Goal: Task Accomplishment & Management: Complete application form

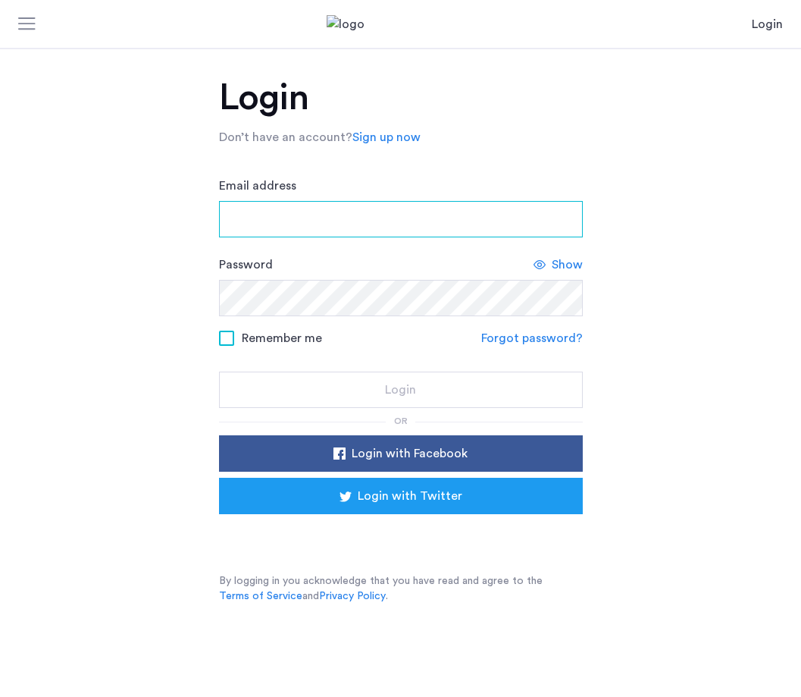
click at [455, 217] on input "Email address" at bounding box center [401, 219] width 364 height 36
type input "**********"
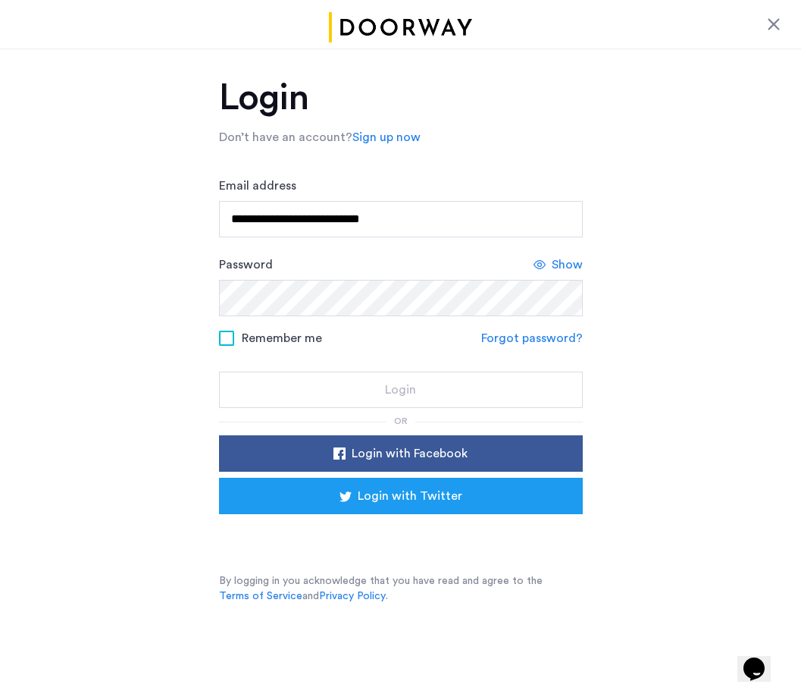
click at [571, 263] on span "Show" at bounding box center [567, 265] width 31 height 18
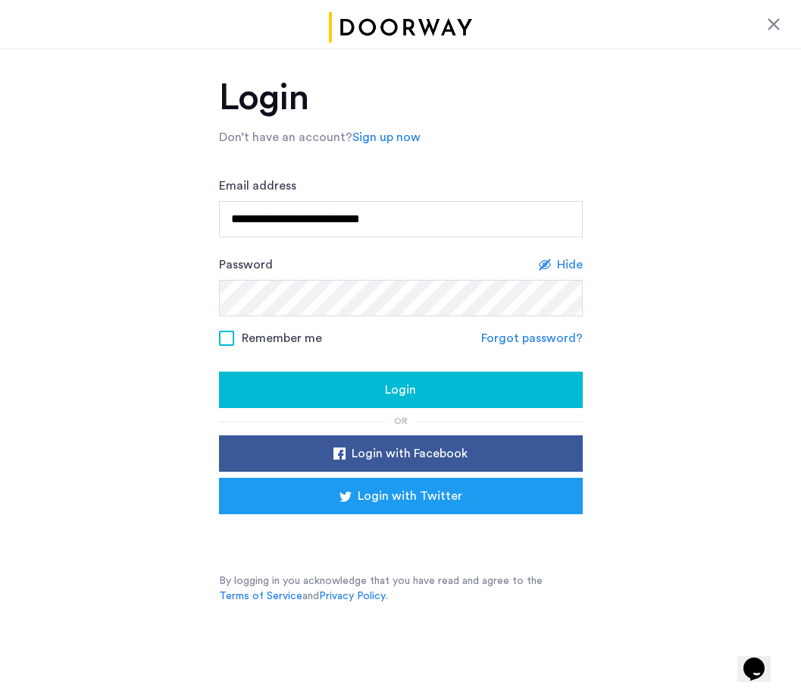
click at [494, 392] on div "Login" at bounding box center [401, 390] width 340 height 18
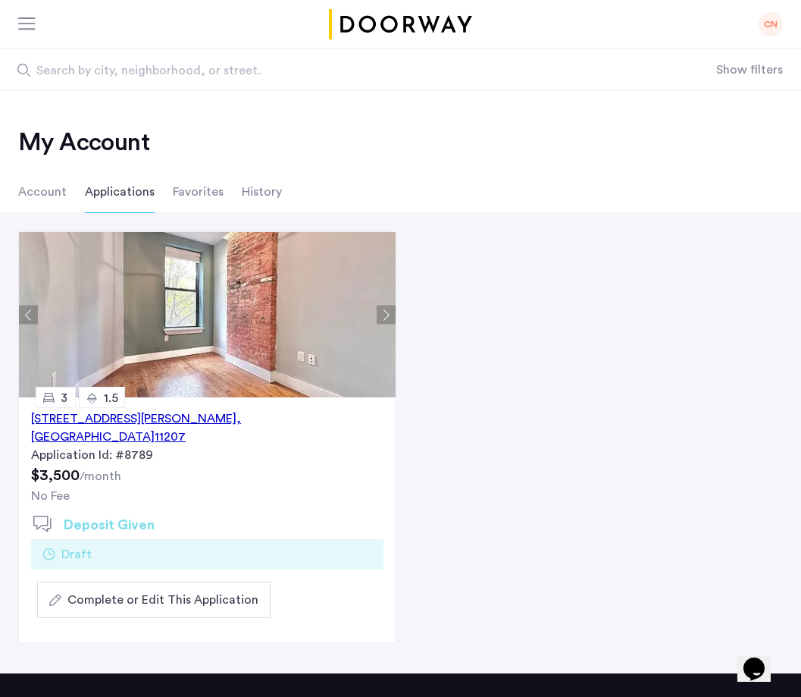
click at [241, 417] on span ", [GEOGRAPHIC_DATA]" at bounding box center [136, 427] width 210 height 30
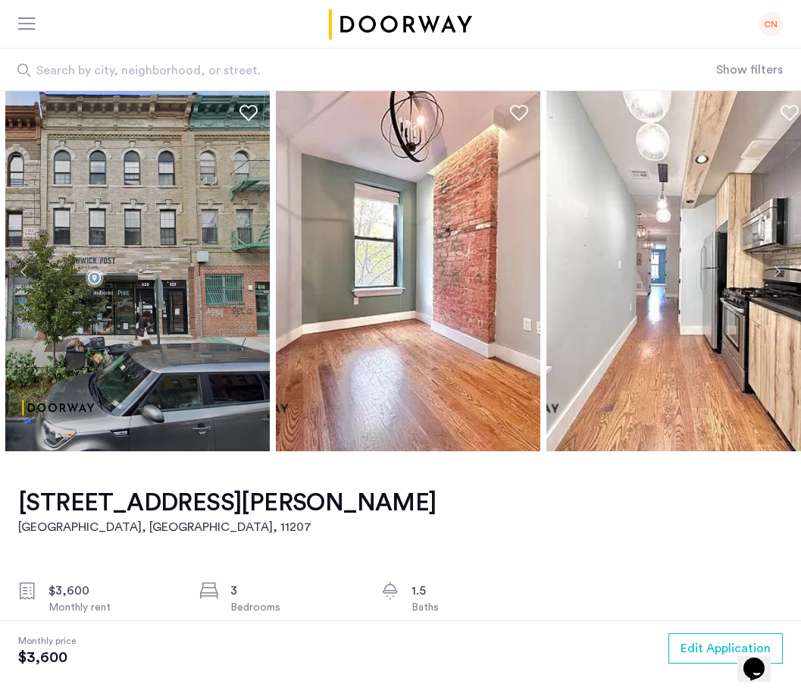
drag, startPoint x: 180, startPoint y: 318, endPoint x: 187, endPoint y: 314, distance: 8.2
click at [187, 314] on img at bounding box center [137, 271] width 265 height 360
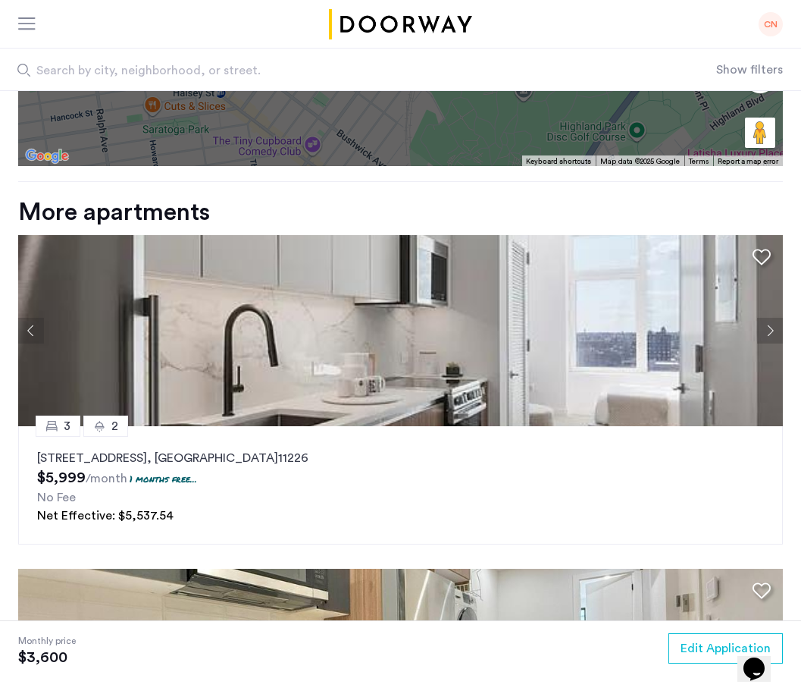
scroll to position [1757, 0]
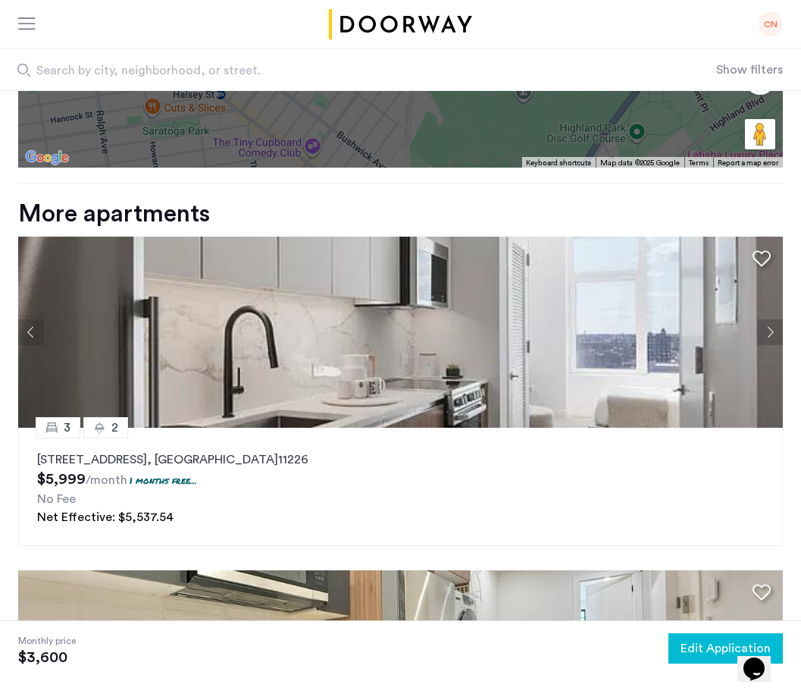
click at [691, 644] on span "Edit Application" at bounding box center [726, 648] width 90 height 18
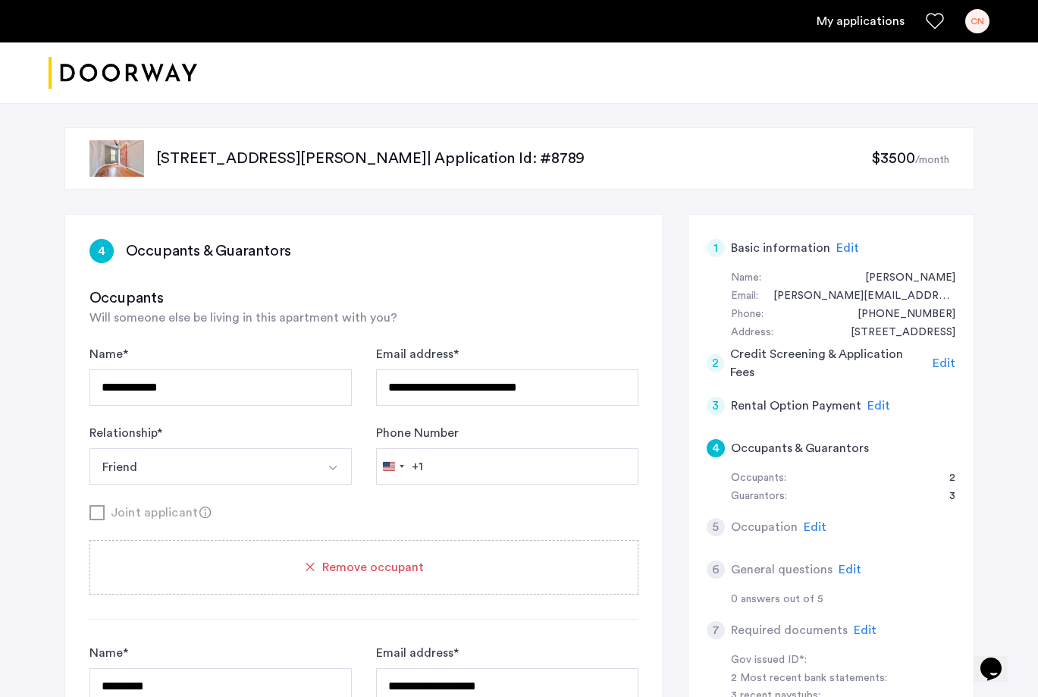
click at [801, 251] on span "Edit" at bounding box center [847, 248] width 23 height 12
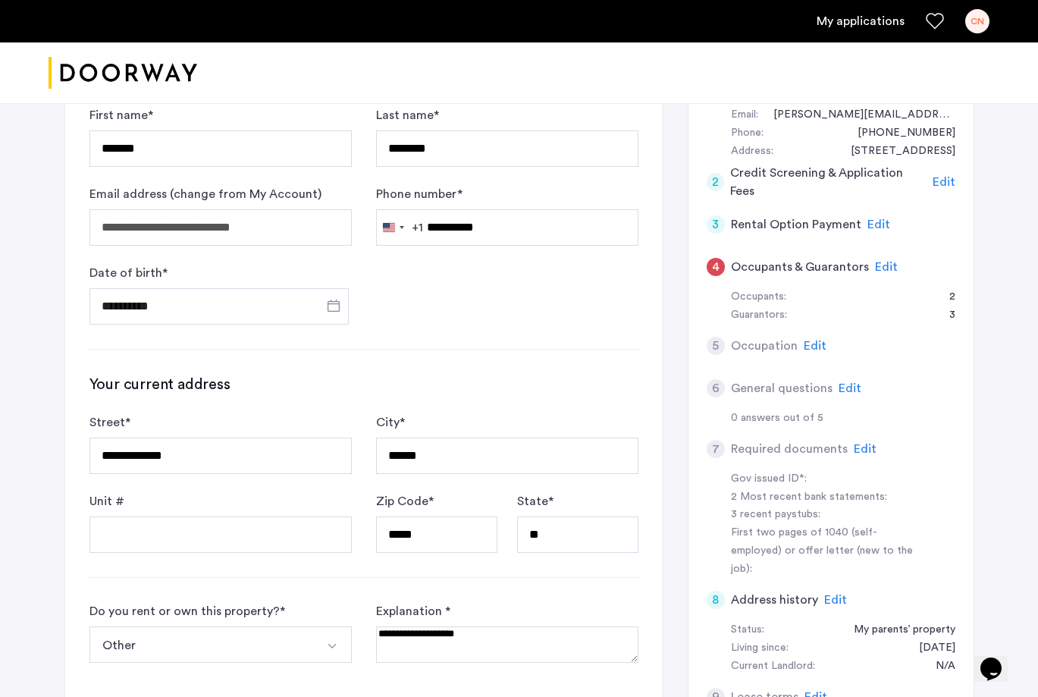
scroll to position [128, 0]
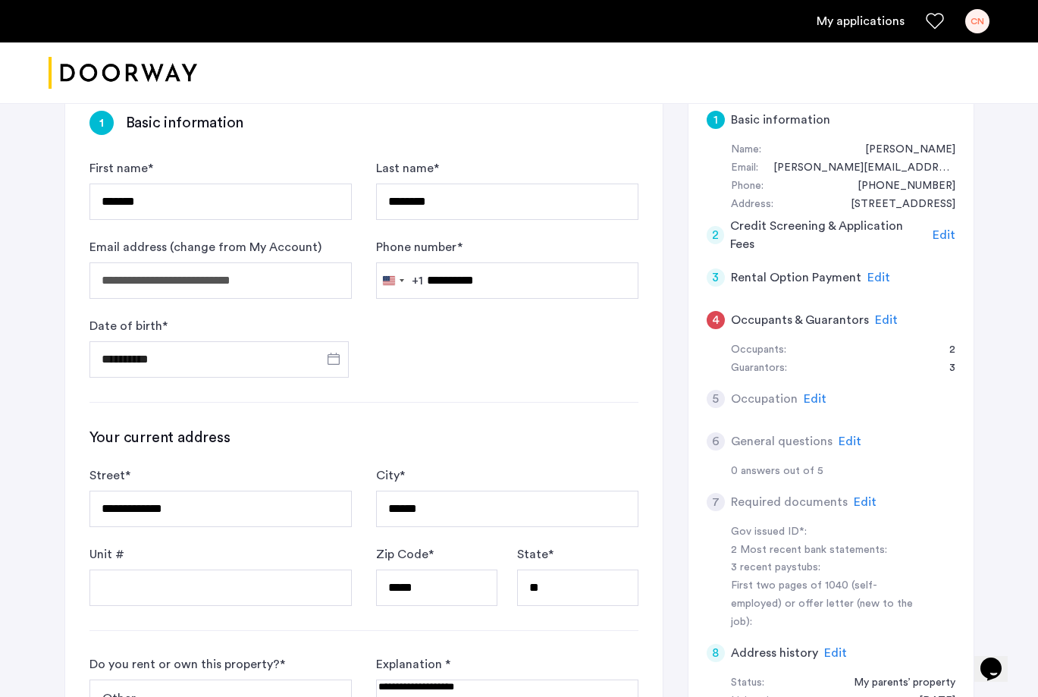
click at [801, 235] on span "Edit" at bounding box center [944, 235] width 23 height 12
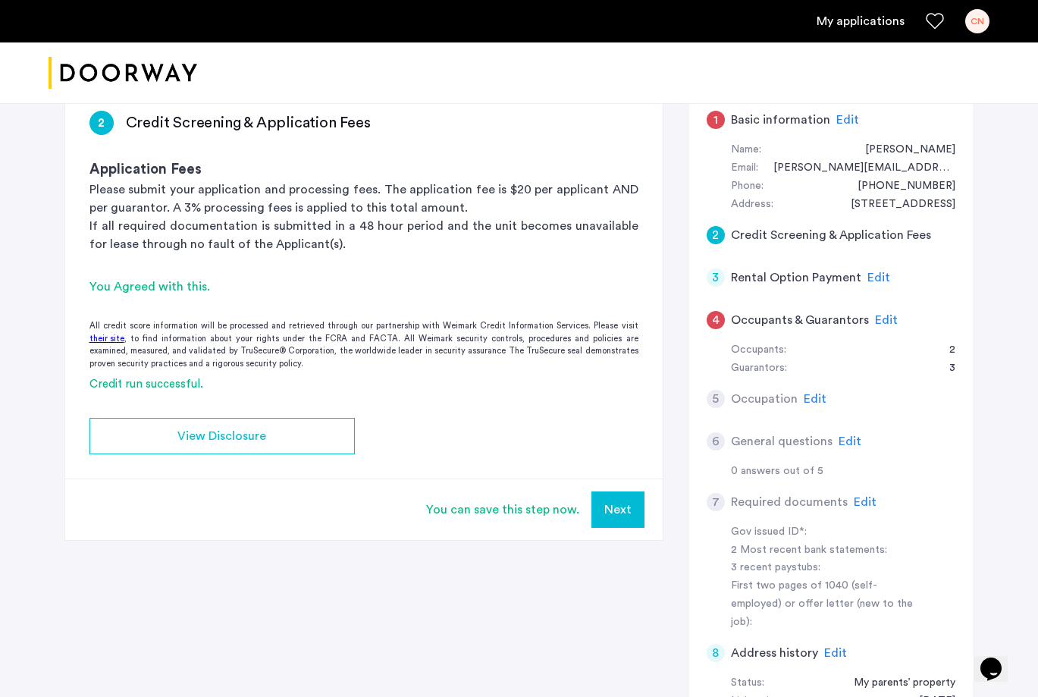
click at [801, 272] on span "Edit" at bounding box center [878, 277] width 23 height 12
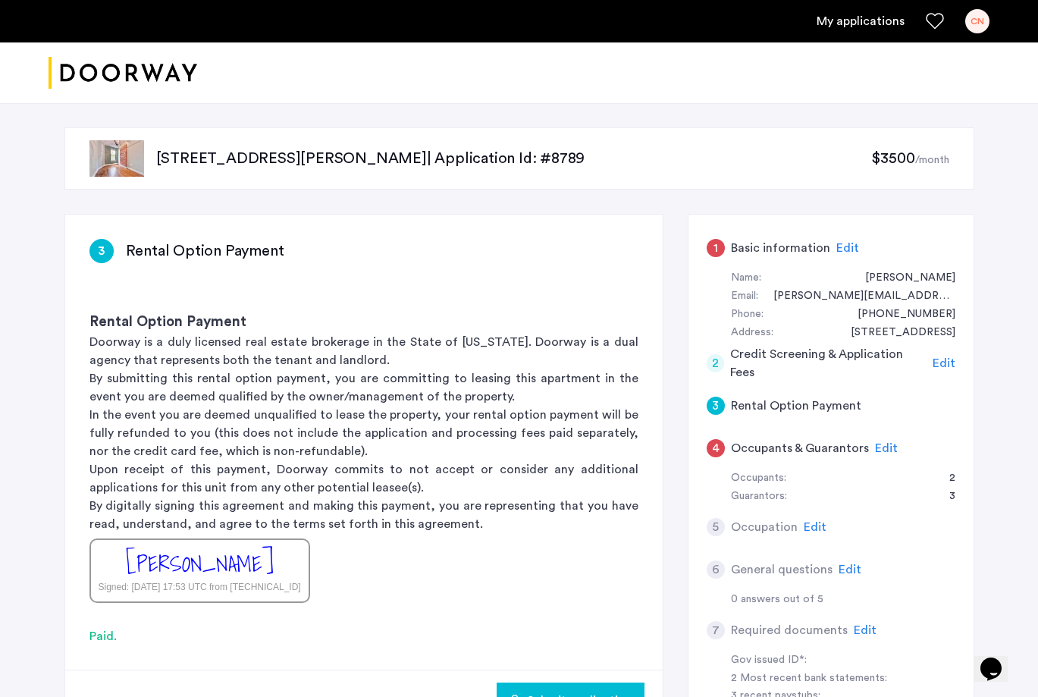
scroll to position [79, 0]
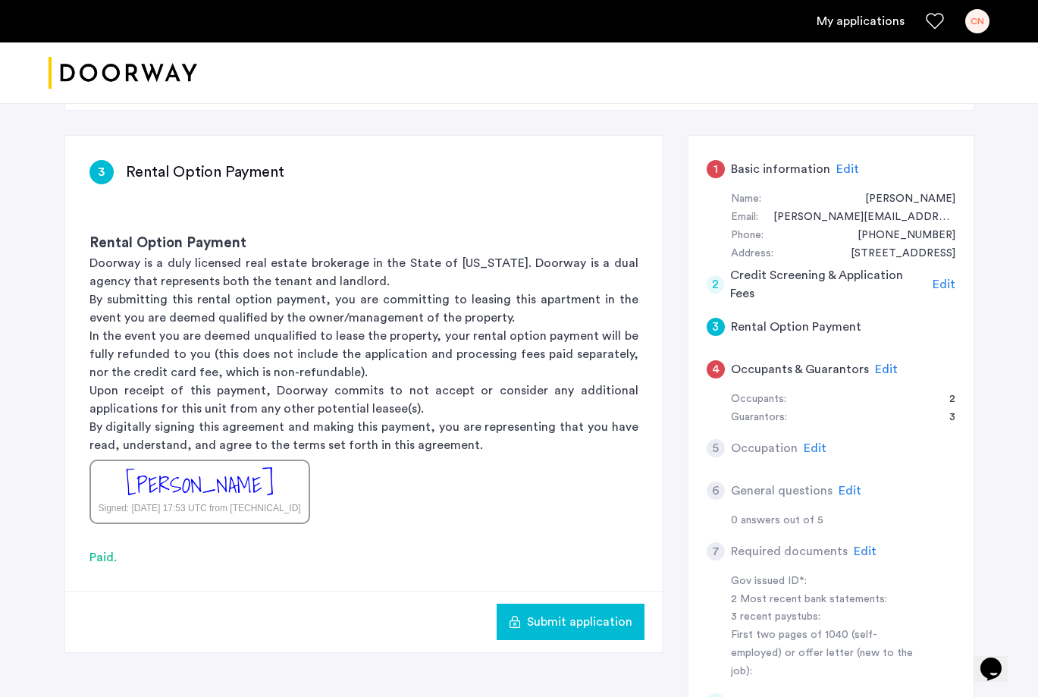
click at [801, 371] on span "Edit" at bounding box center [886, 369] width 23 height 12
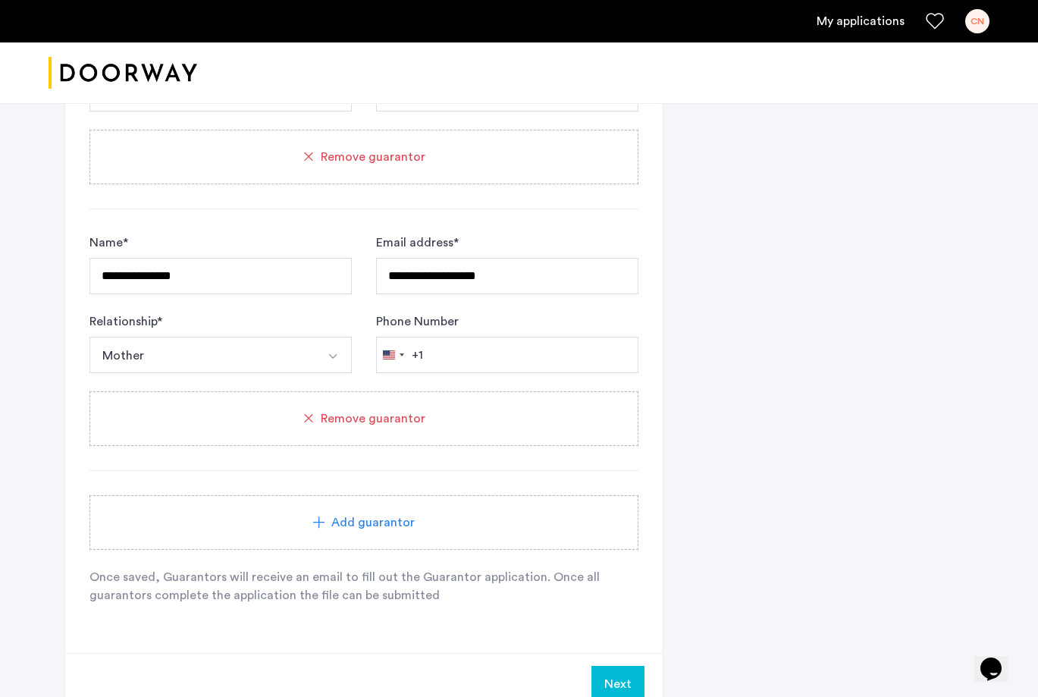
scroll to position [1502, 0]
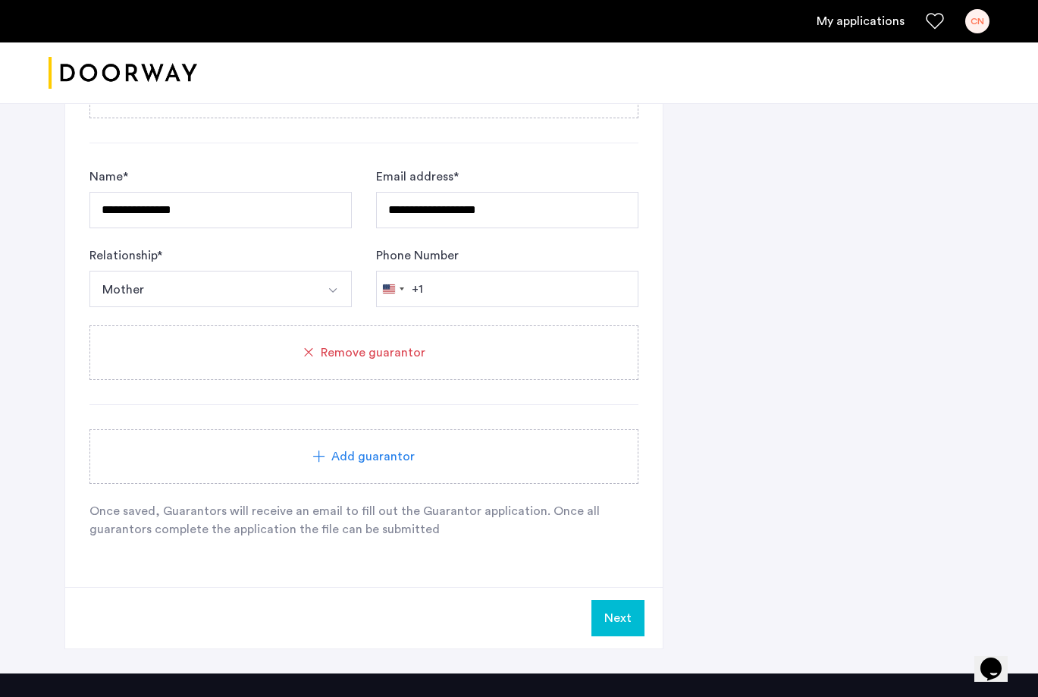
click at [636, 622] on button "Next" at bounding box center [617, 618] width 53 height 36
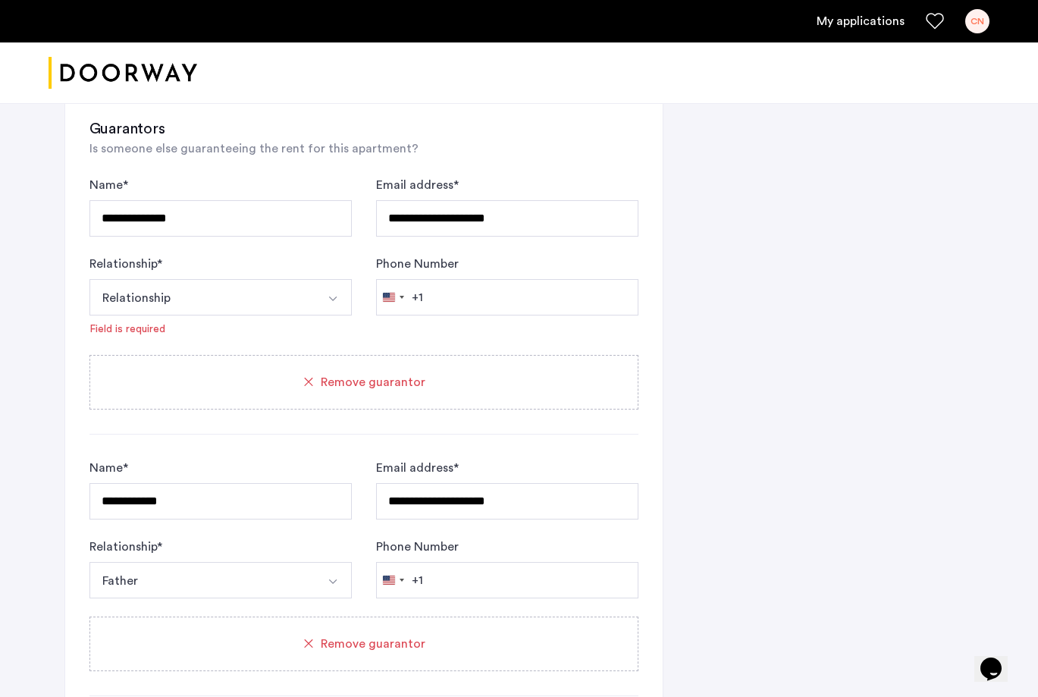
scroll to position [946, 0]
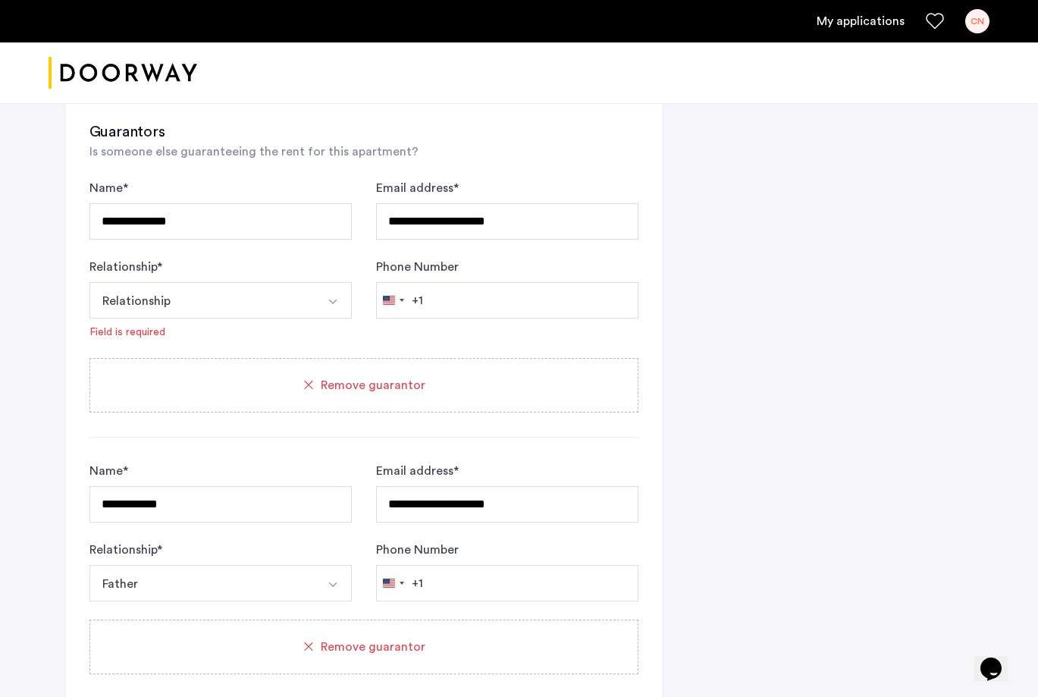
click at [324, 296] on button "Select option" at bounding box center [333, 300] width 36 height 36
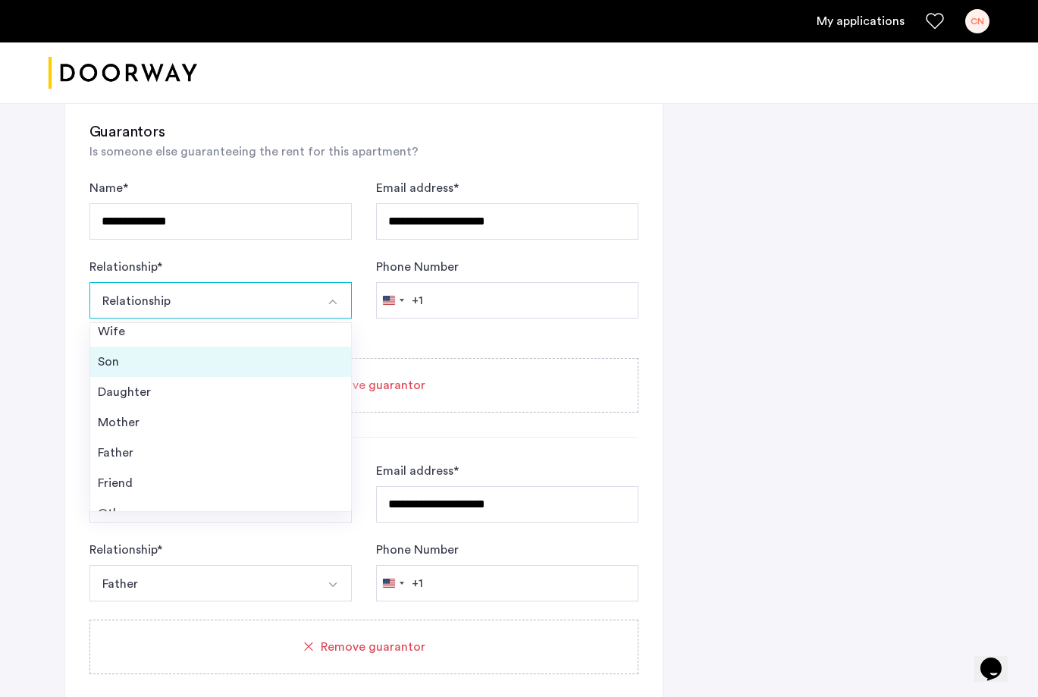
scroll to position [36, 0]
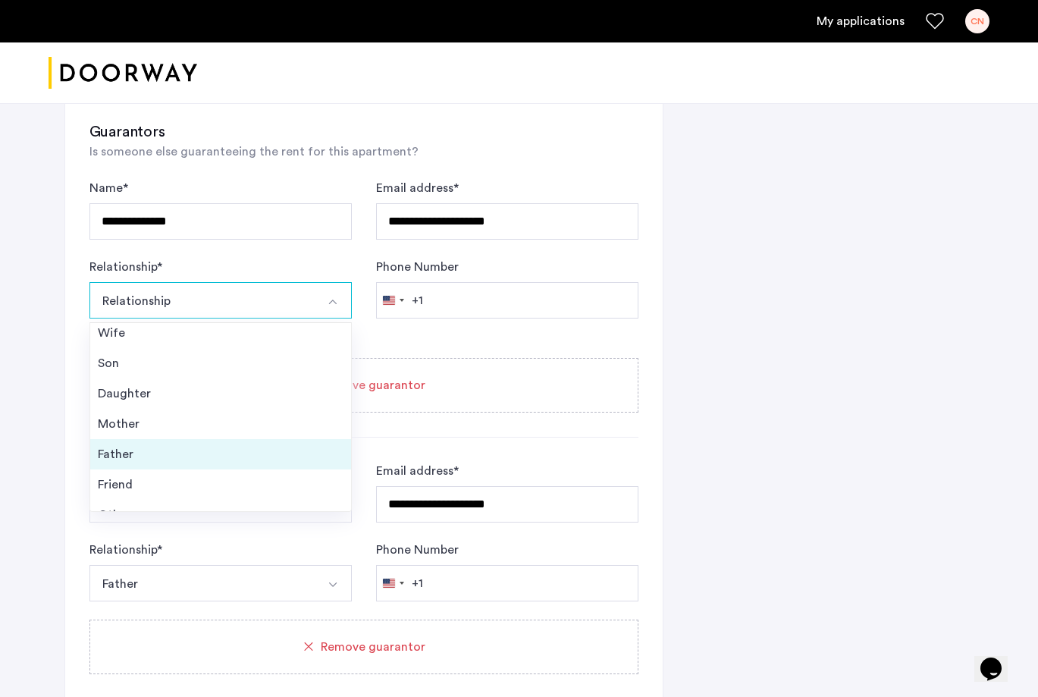
click at [274, 449] on div "Father" at bounding box center [221, 454] width 246 height 18
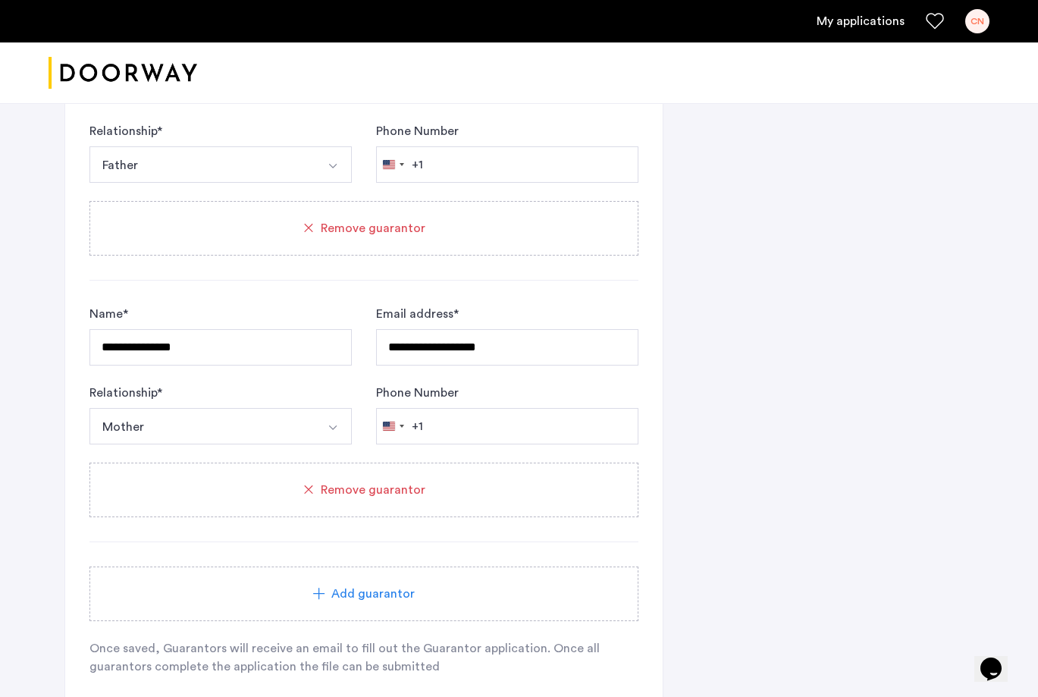
scroll to position [1469, 0]
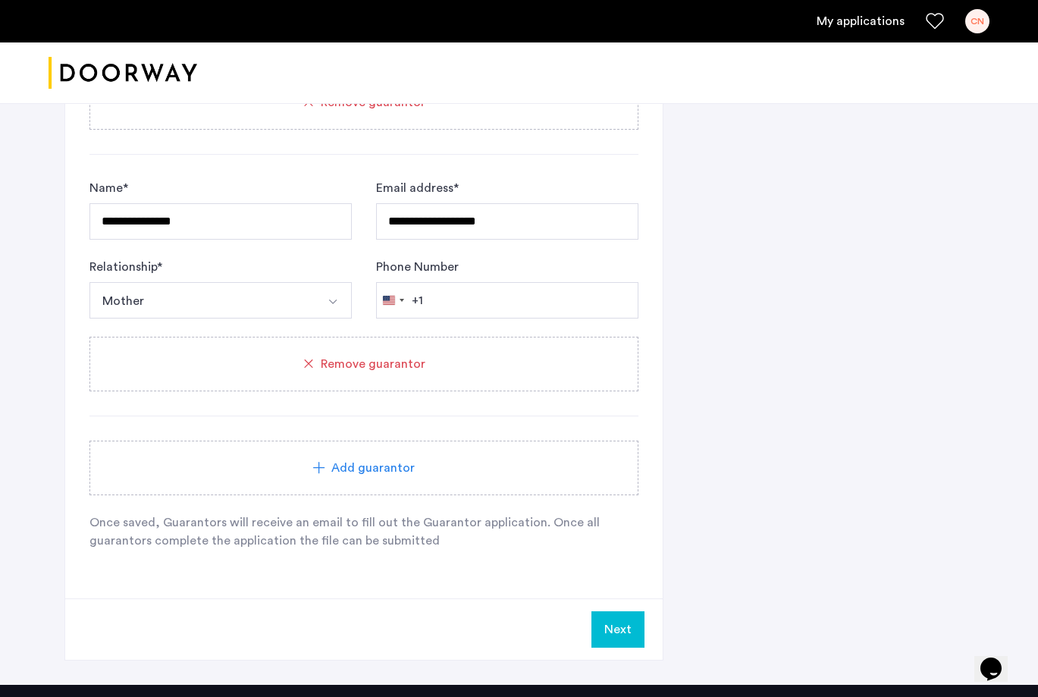
click at [616, 615] on button "Next" at bounding box center [617, 629] width 53 height 36
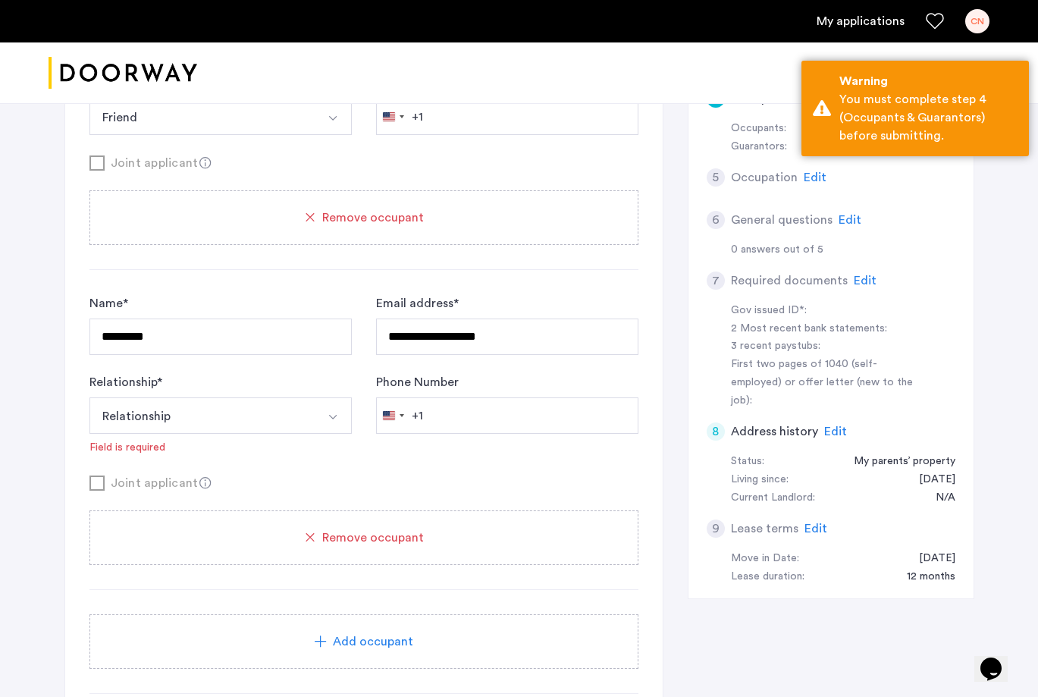
scroll to position [296, 0]
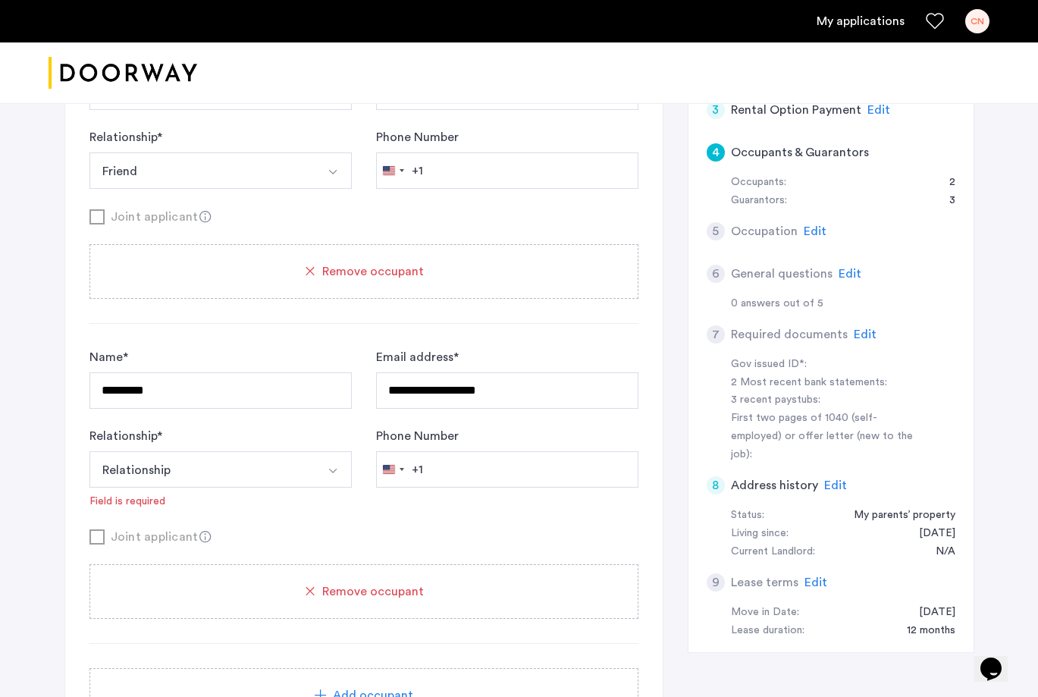
click at [268, 462] on button "Relationship" at bounding box center [202, 469] width 227 height 36
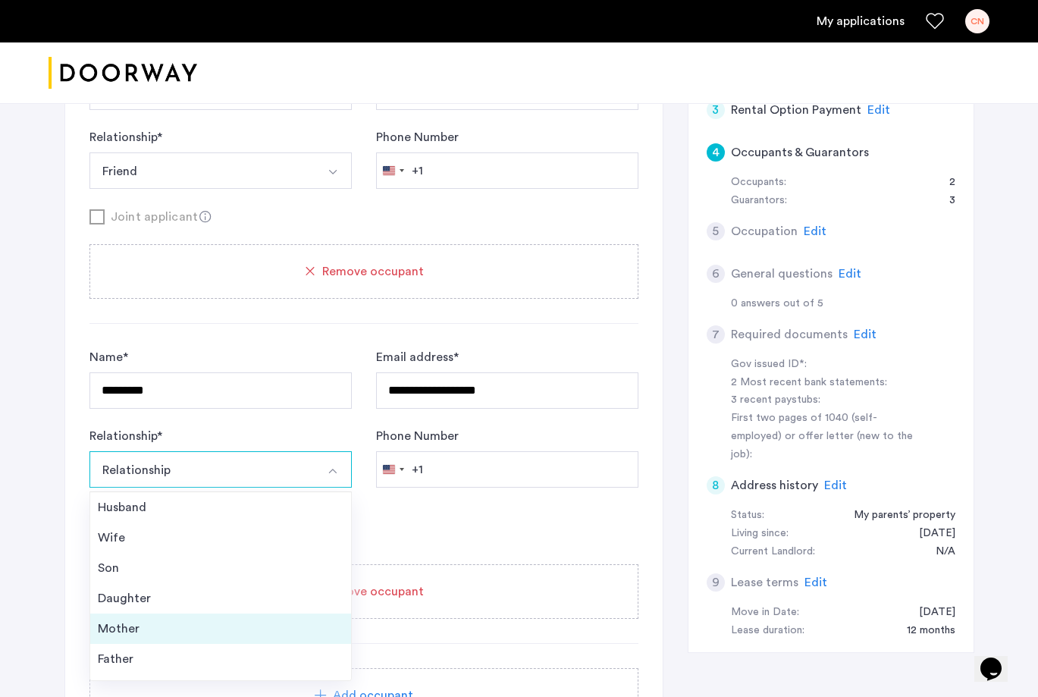
scroll to position [55, 0]
click at [242, 635] on div "Friend" at bounding box center [221, 635] width 246 height 18
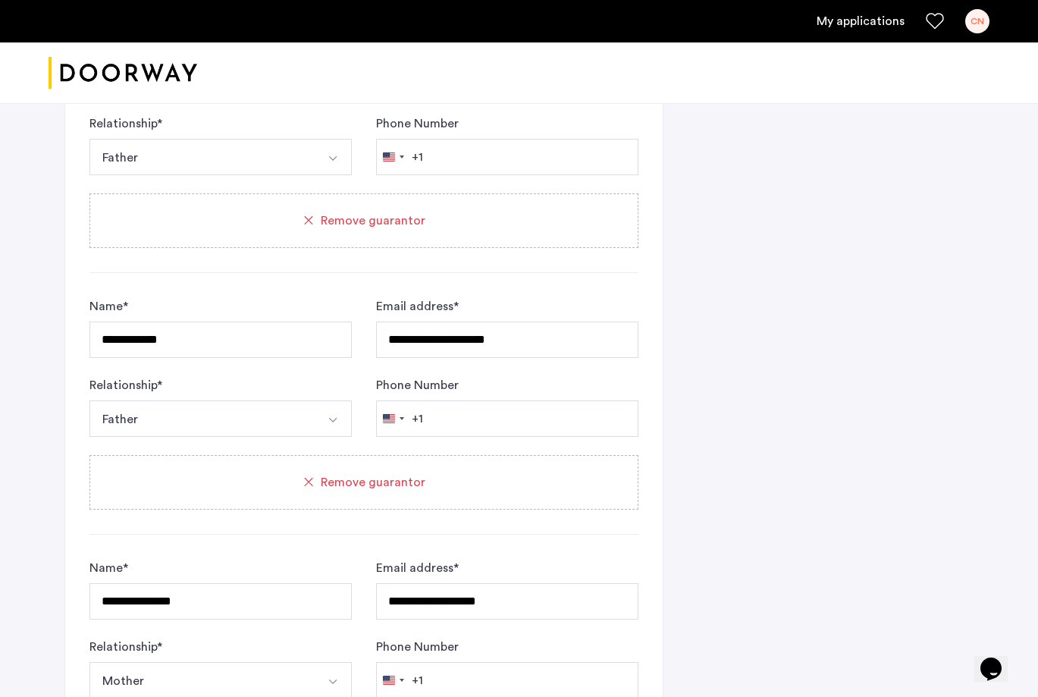
scroll to position [1658, 0]
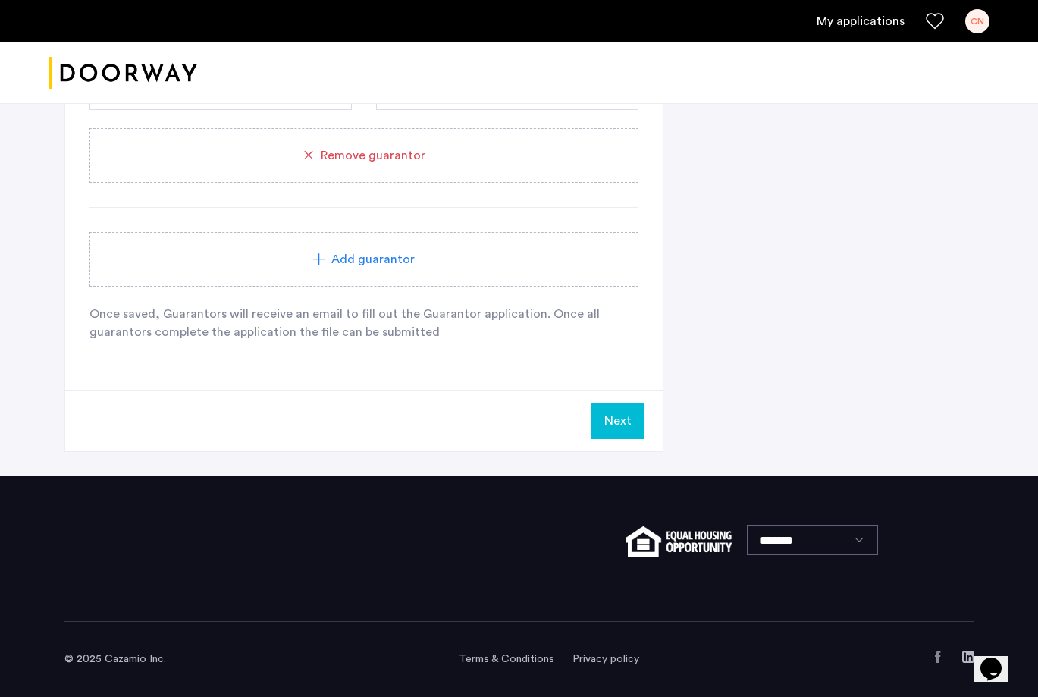
click at [633, 421] on button "Next" at bounding box center [617, 421] width 53 height 36
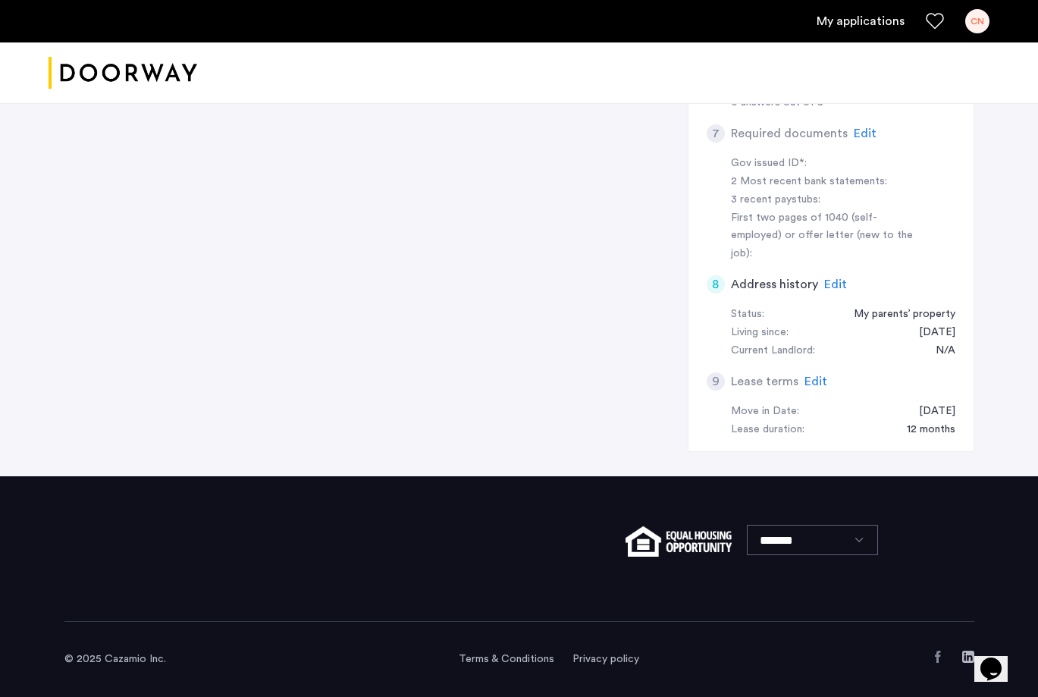
scroll to position [0, 0]
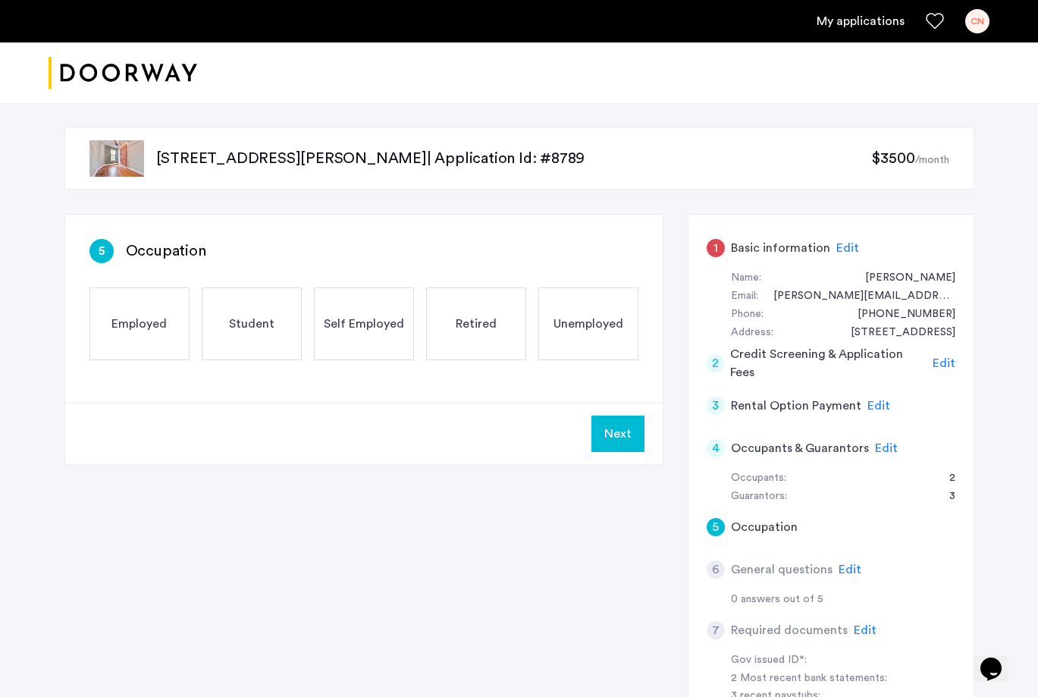
click at [767, 245] on h5 "Basic information" at bounding box center [780, 248] width 99 height 18
click at [801, 244] on span "Edit" at bounding box center [847, 248] width 23 height 12
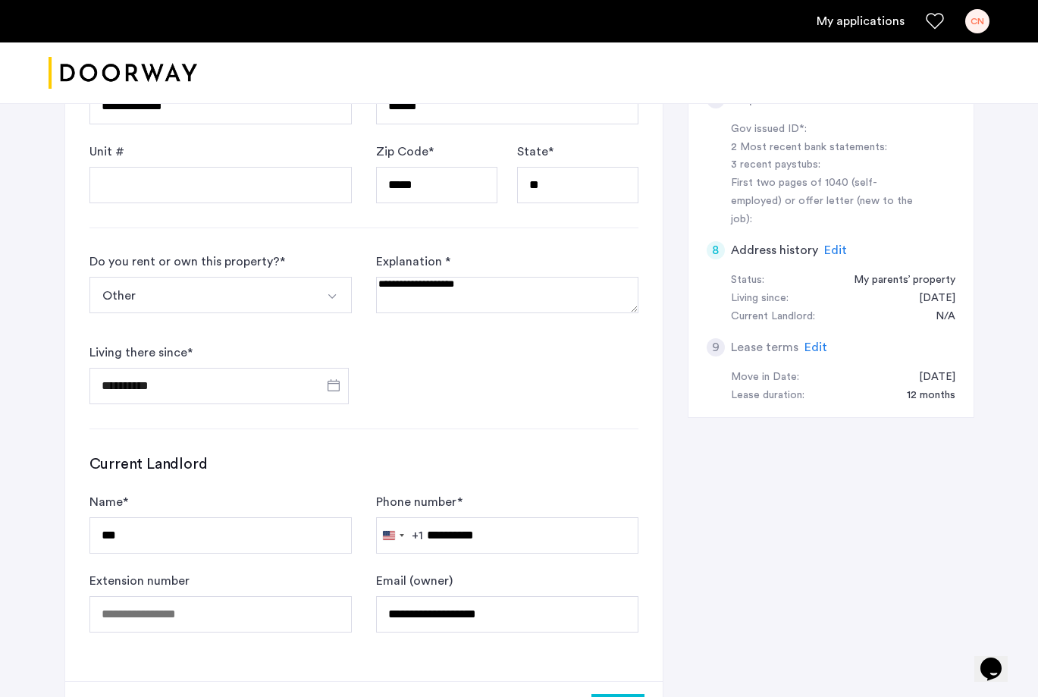
scroll to position [213, 0]
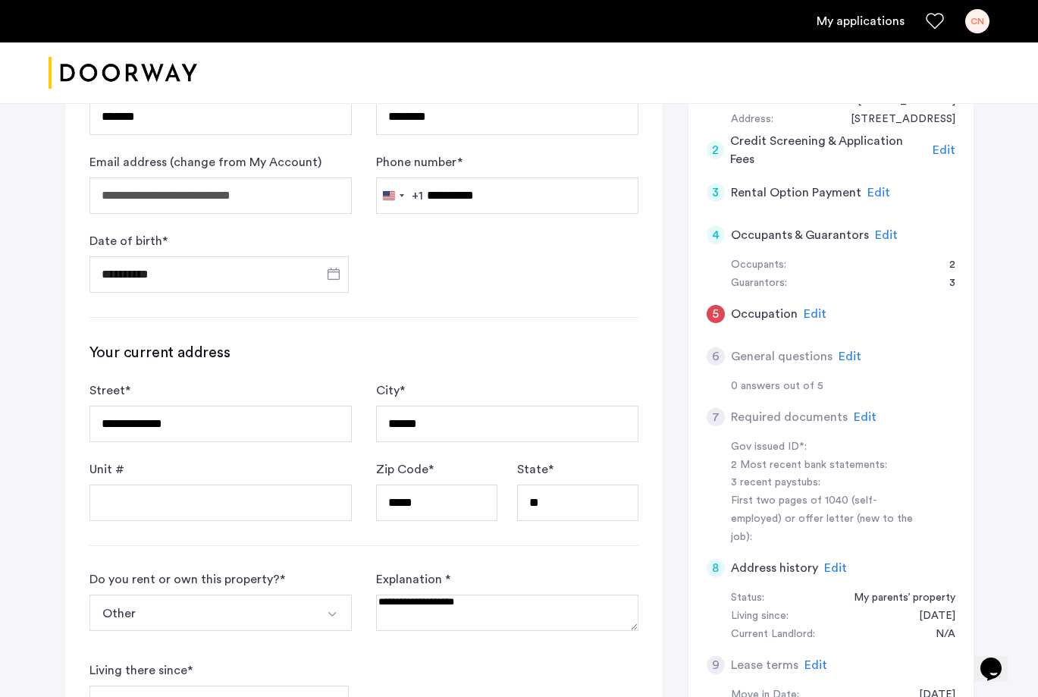
click at [801, 318] on span "Edit" at bounding box center [815, 314] width 23 height 12
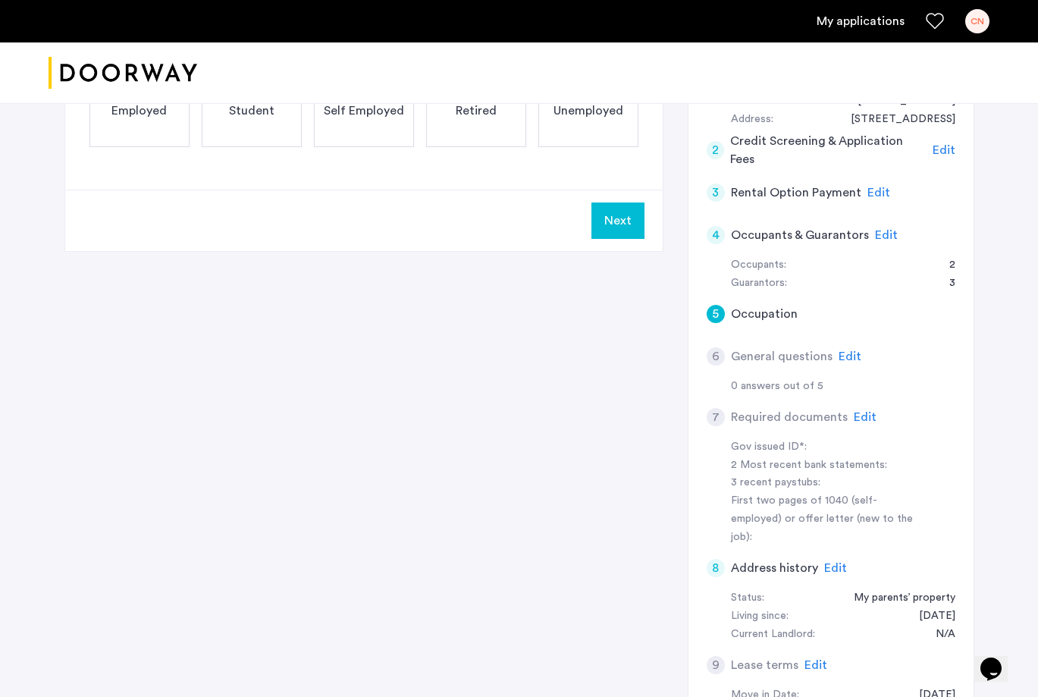
scroll to position [0, 0]
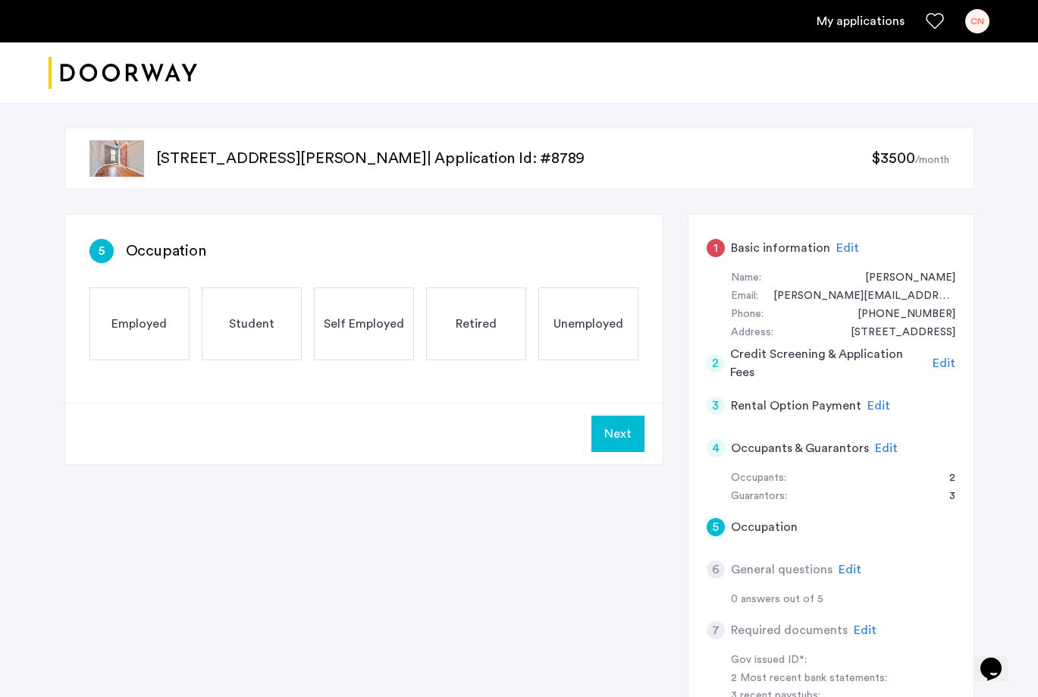
click at [142, 334] on div "Employed" at bounding box center [139, 323] width 100 height 73
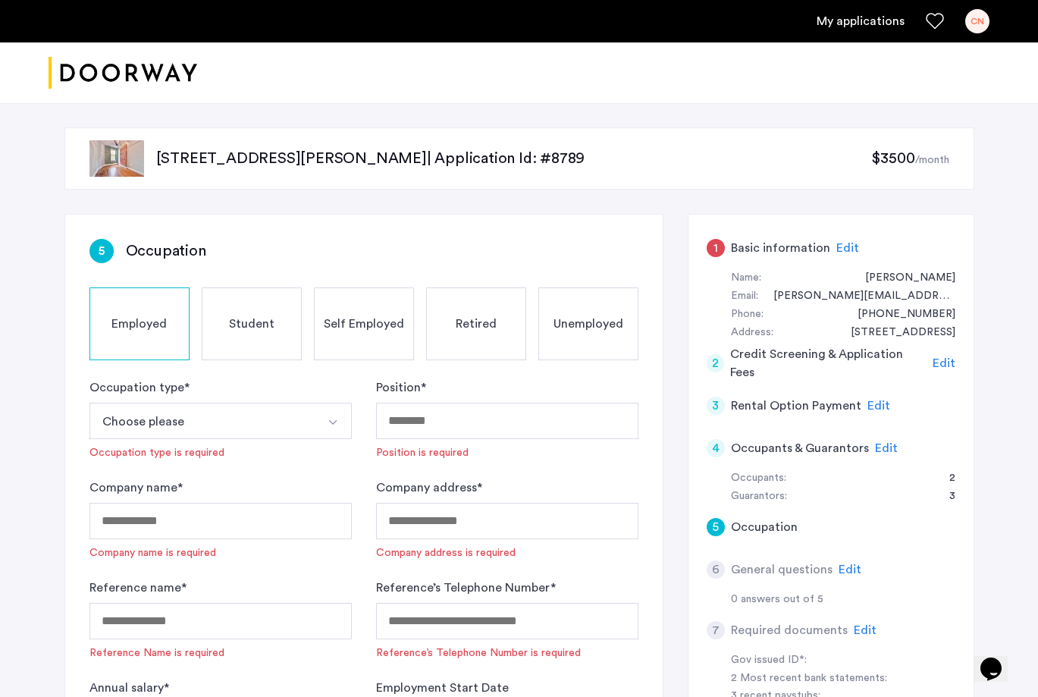
click at [207, 432] on button "Choose please" at bounding box center [202, 421] width 227 height 36
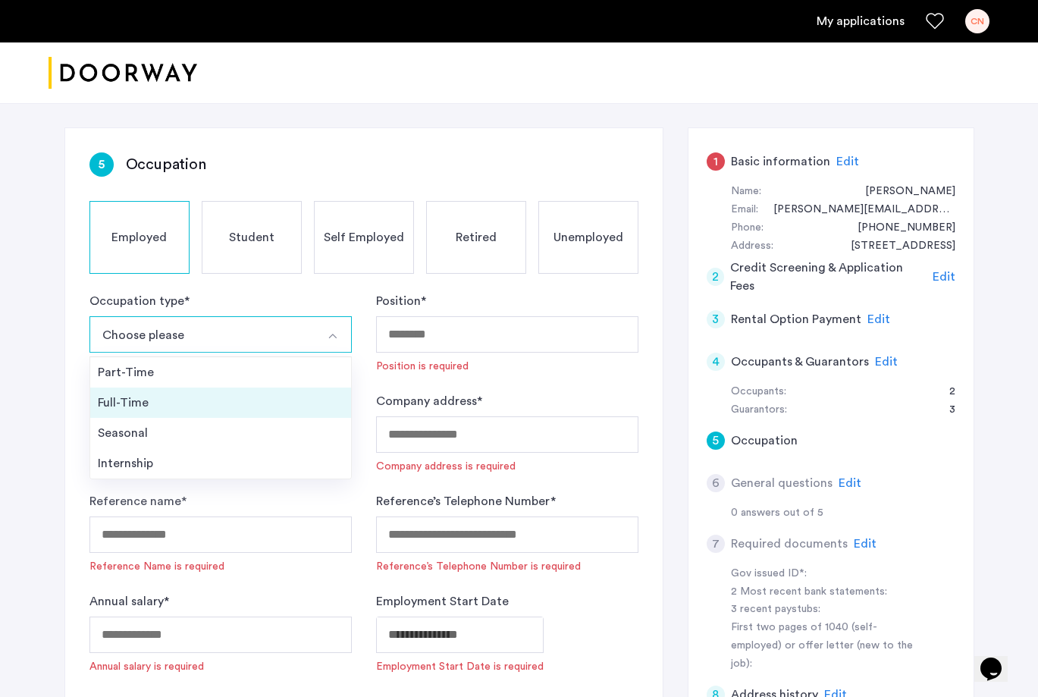
scroll to position [83, 0]
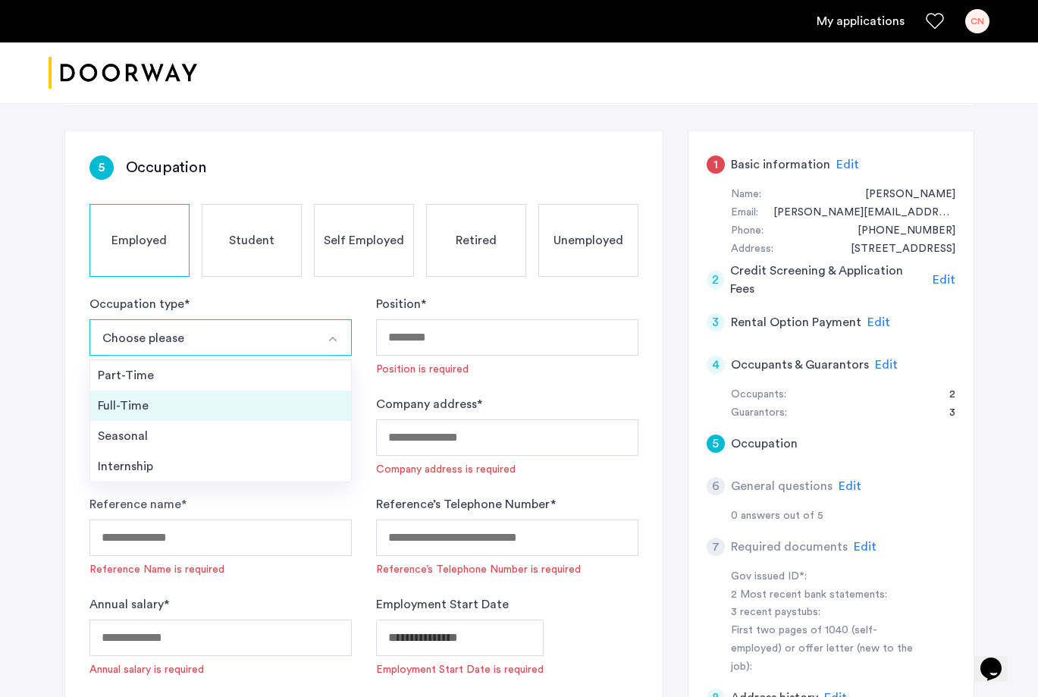
click at [199, 406] on div "Full-Time" at bounding box center [221, 406] width 246 height 18
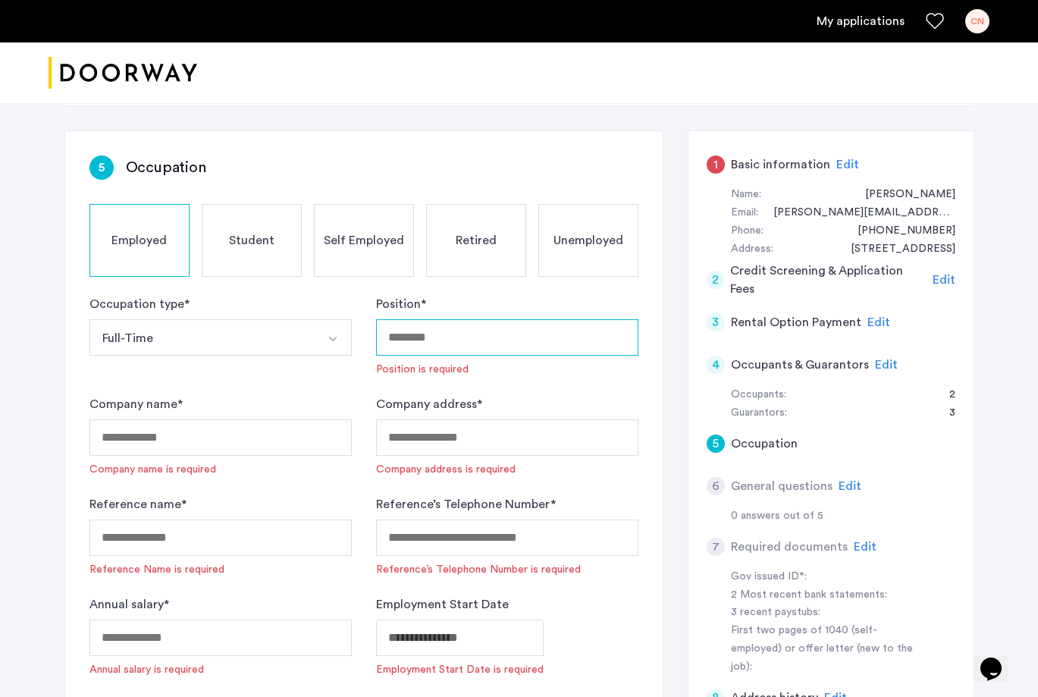
click at [463, 337] on input "Position *" at bounding box center [507, 337] width 262 height 36
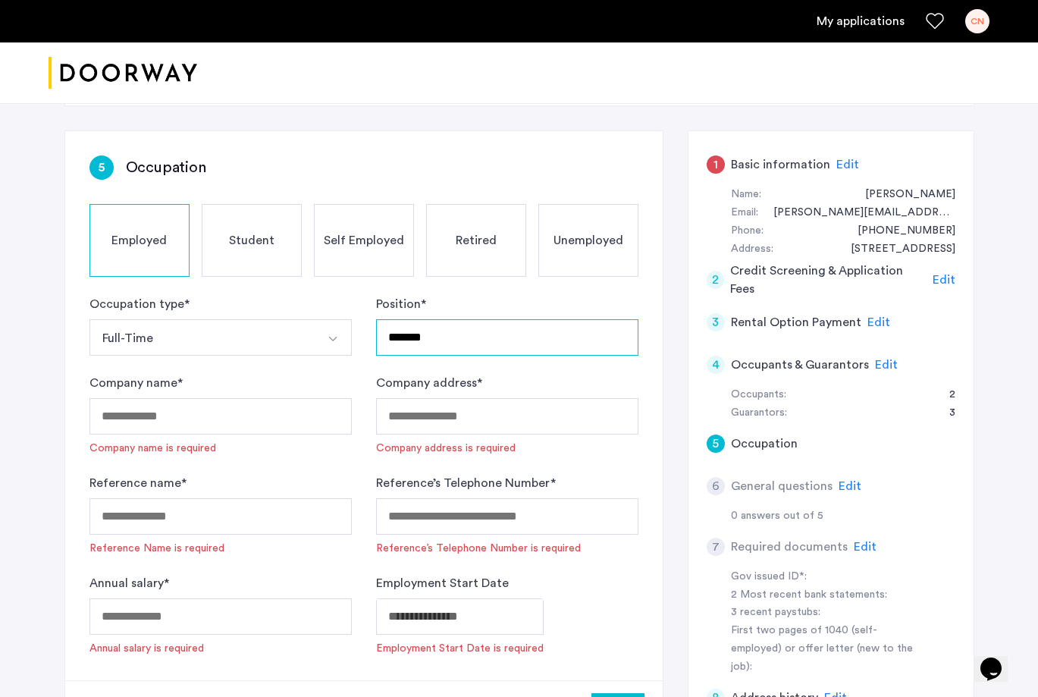
type input "*******"
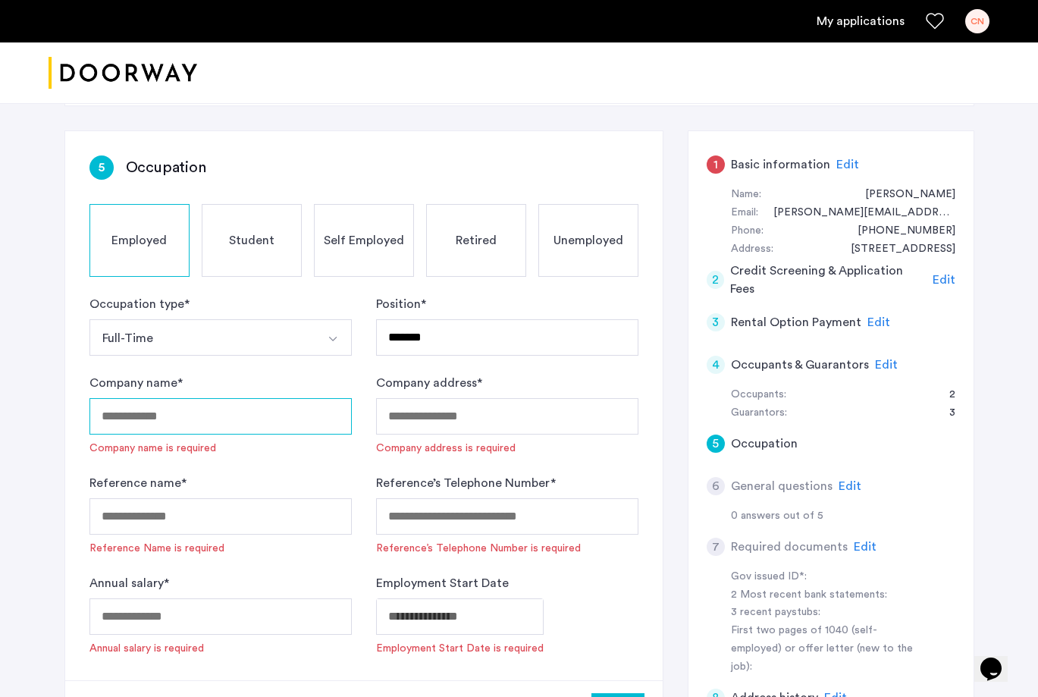
click at [259, 429] on input "Company name *" at bounding box center [220, 416] width 262 height 36
type input "**********"
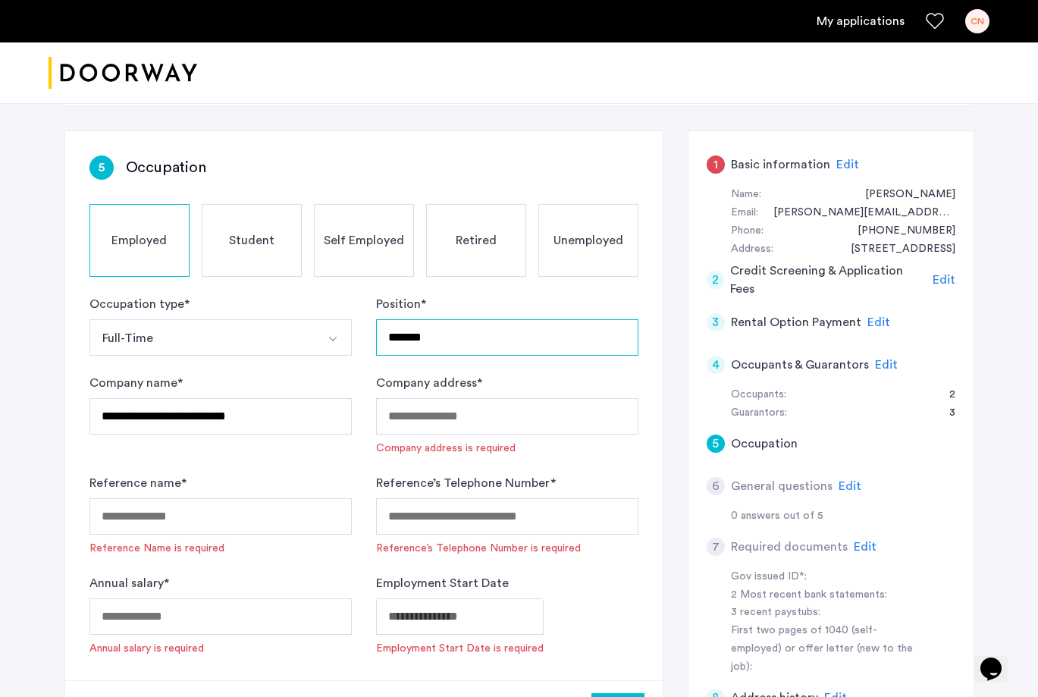
click at [390, 340] on input "*******" at bounding box center [507, 337] width 262 height 36
type input "**********"
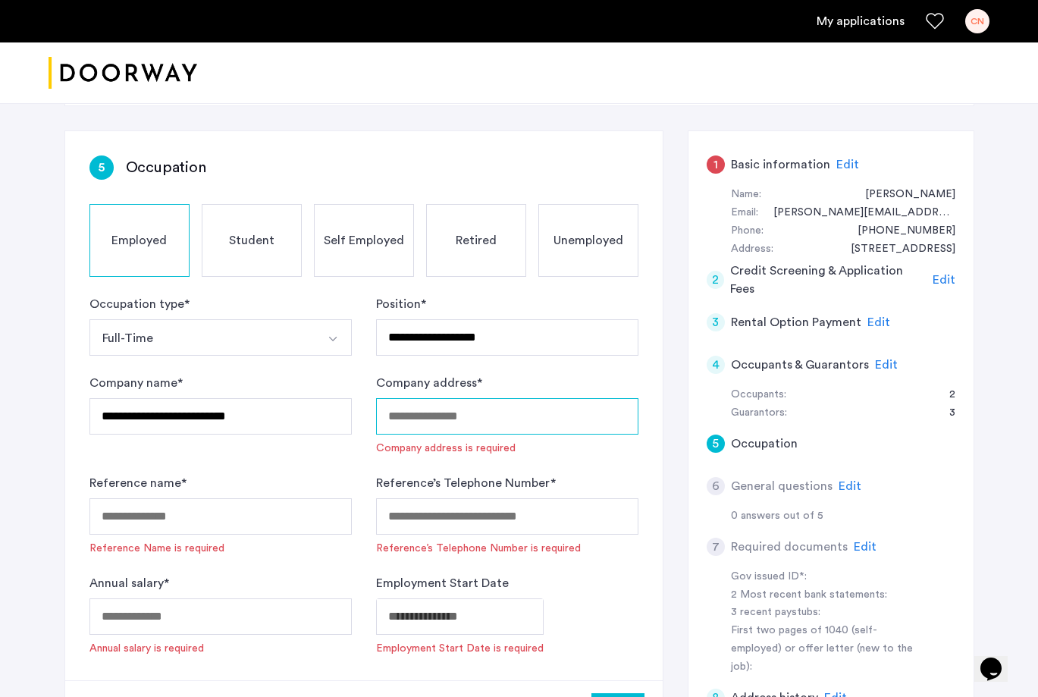
click at [418, 420] on input "Company address *" at bounding box center [507, 416] width 262 height 36
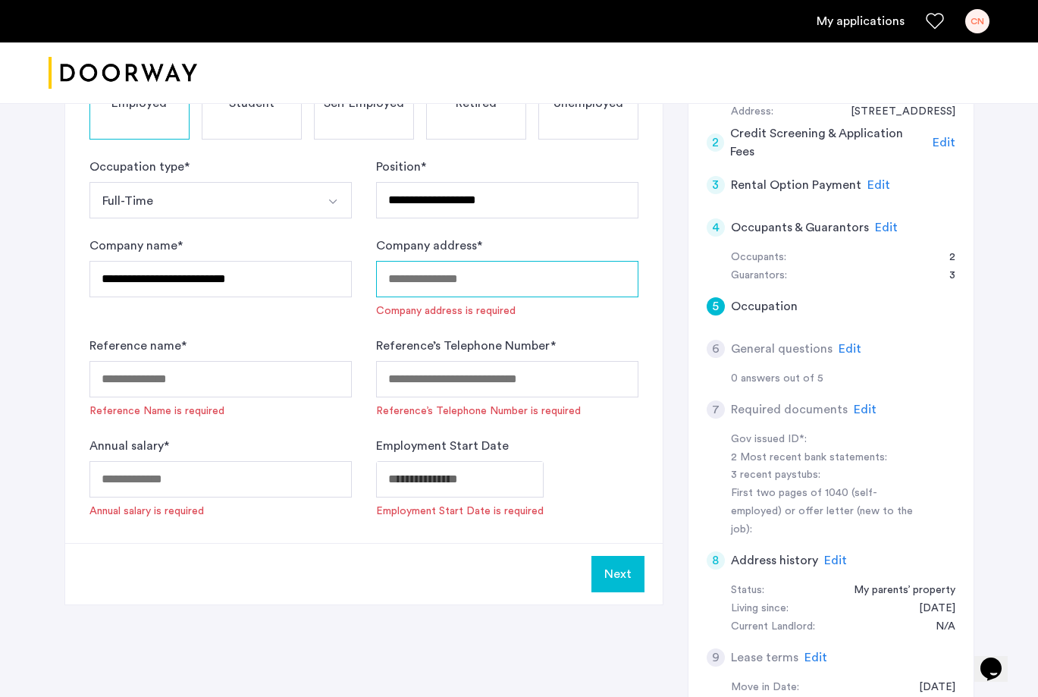
scroll to position [225, 0]
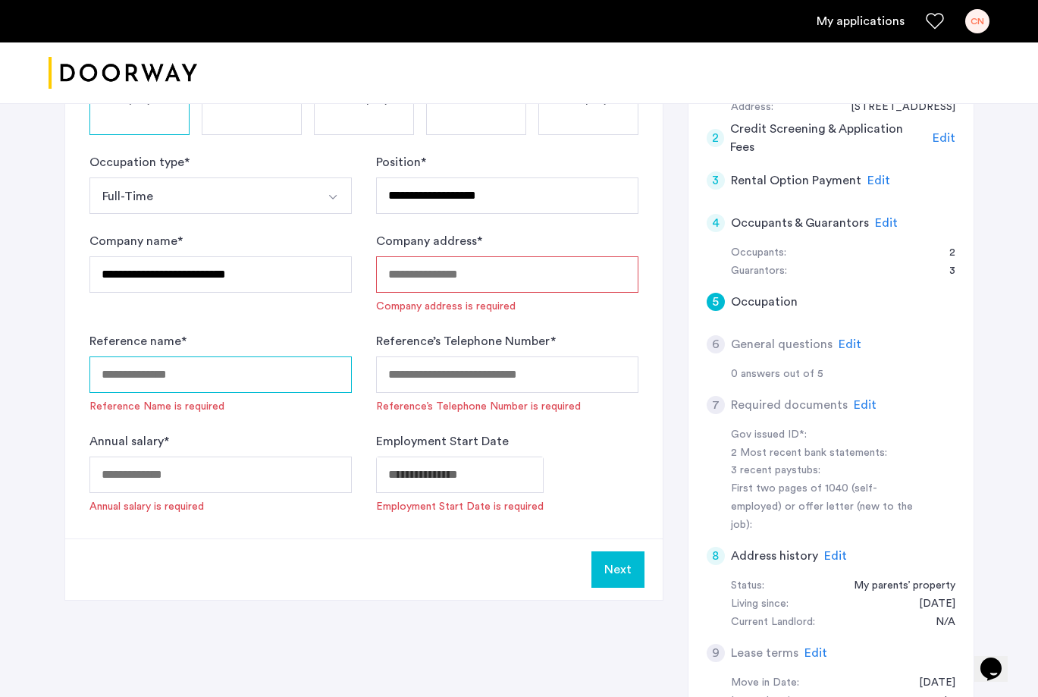
click at [240, 378] on input "Reference name *" at bounding box center [220, 374] width 262 height 36
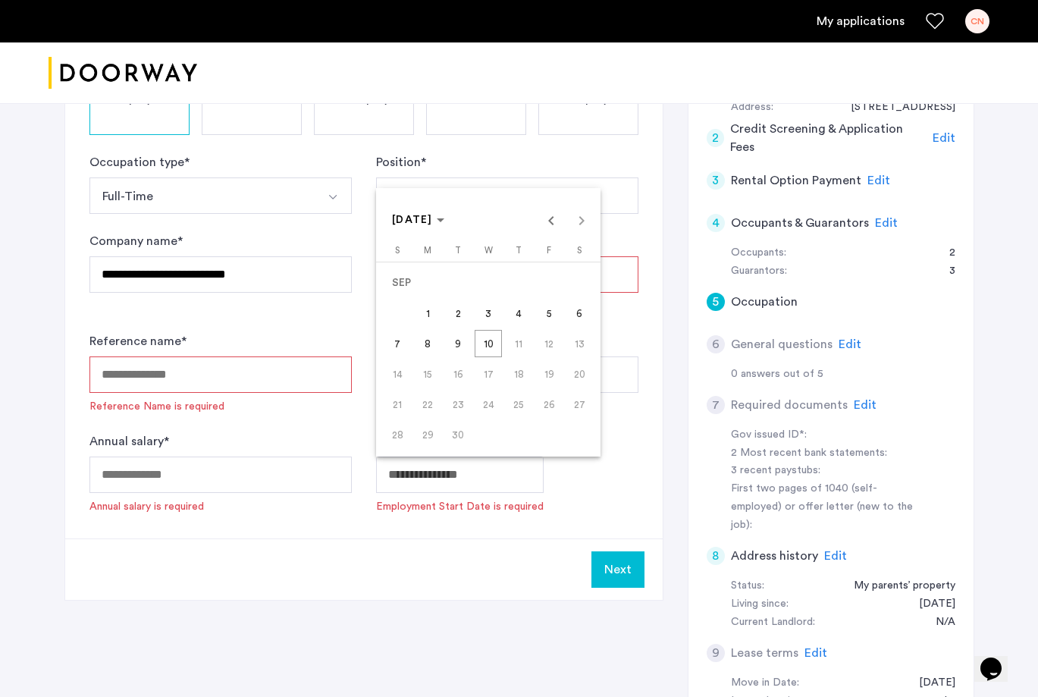
click at [443, 472] on body "**********" at bounding box center [519, 123] width 1038 height 697
click at [428, 342] on span "8" at bounding box center [427, 343] width 27 height 27
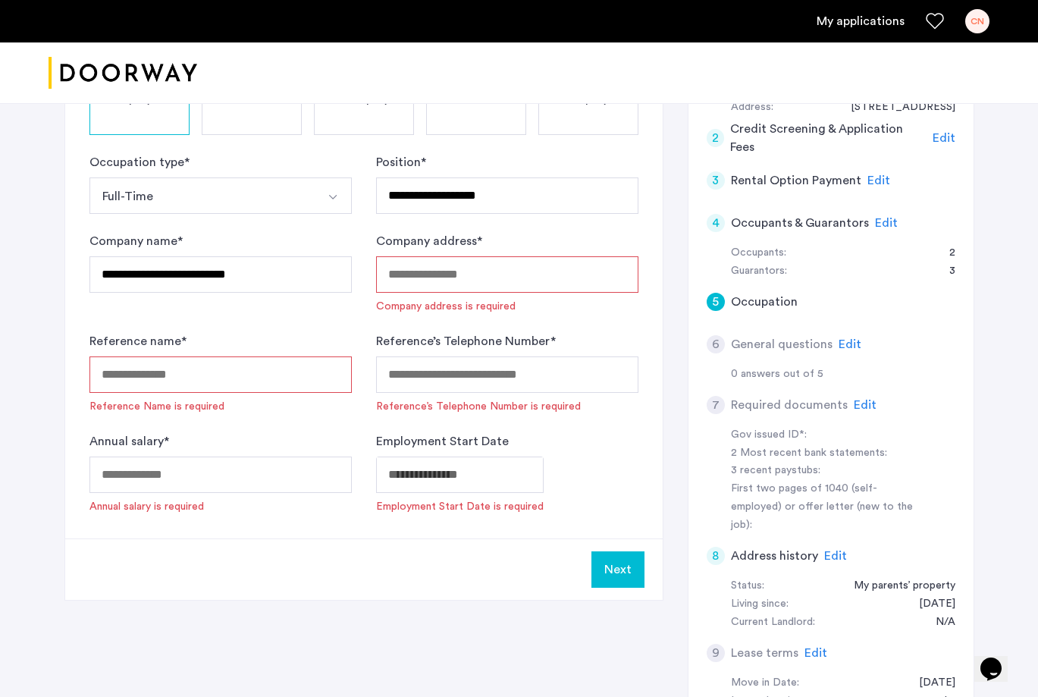
type input "**********"
click at [490, 281] on input "Company address *" at bounding box center [507, 274] width 262 height 36
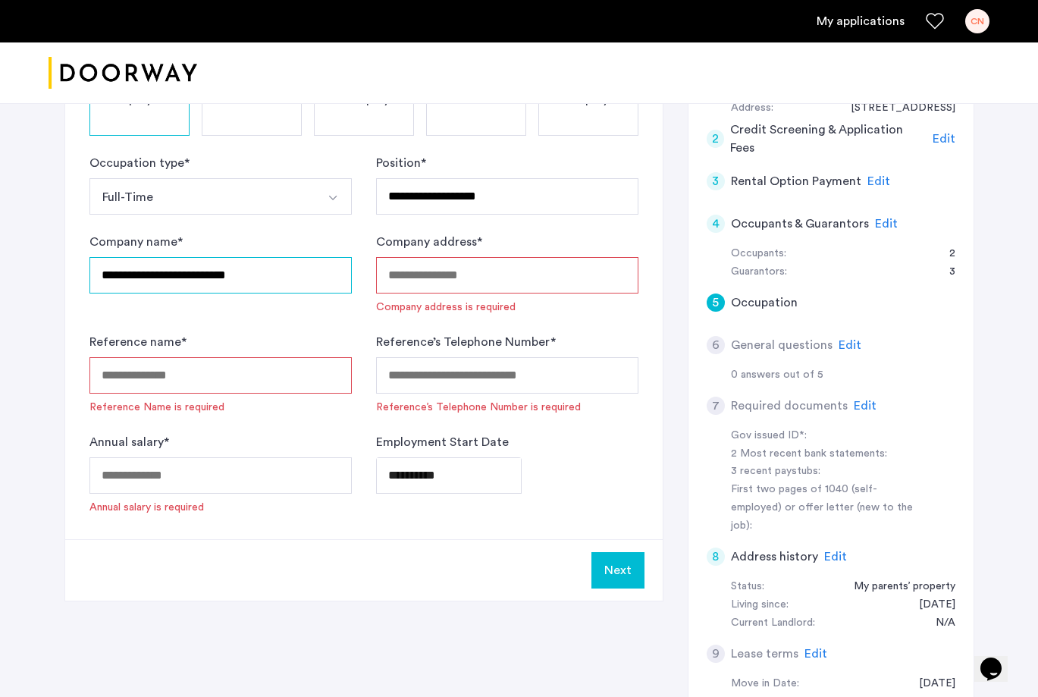
click at [321, 265] on input "**********" at bounding box center [220, 275] width 262 height 36
click at [305, 277] on input "**********" at bounding box center [220, 275] width 262 height 36
type input "**********"
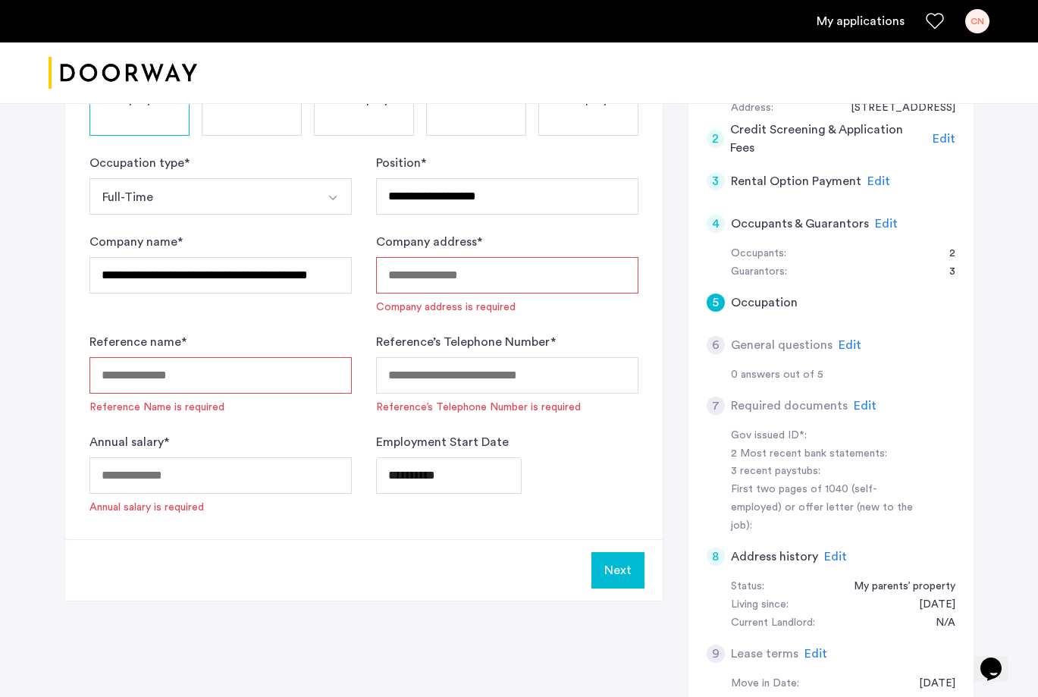
click at [416, 272] on input "Company address *" at bounding box center [507, 275] width 262 height 36
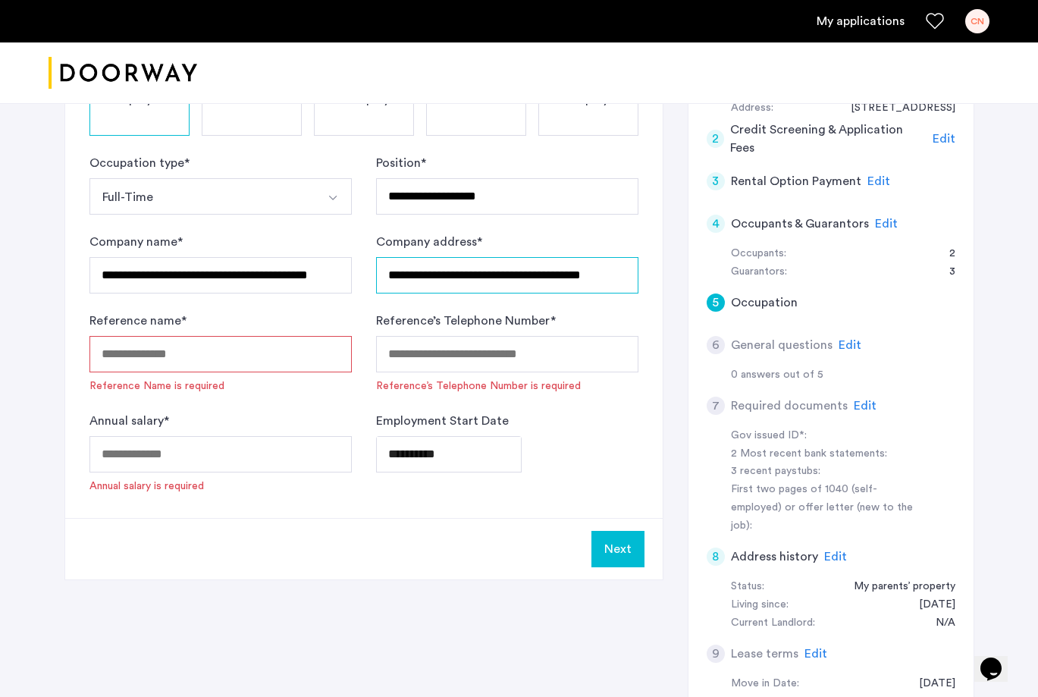
scroll to position [0, 6]
type input "**********"
click at [263, 349] on input "Reference name *" at bounding box center [220, 354] width 262 height 36
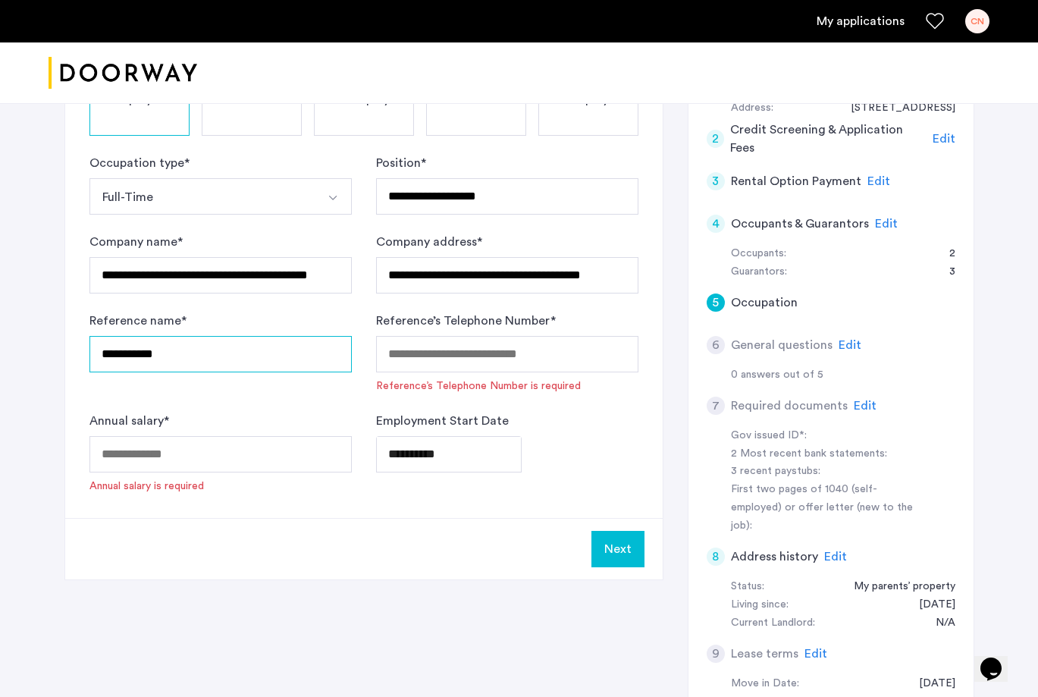
type input "**********"
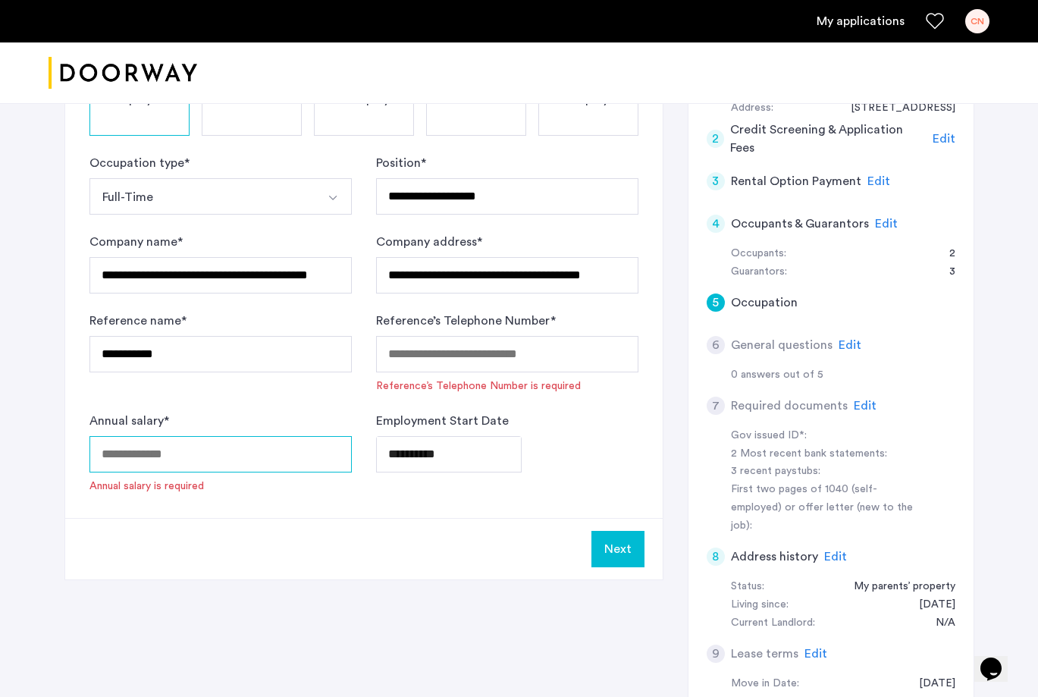
click at [235, 444] on input "Annual salary *" at bounding box center [220, 454] width 262 height 36
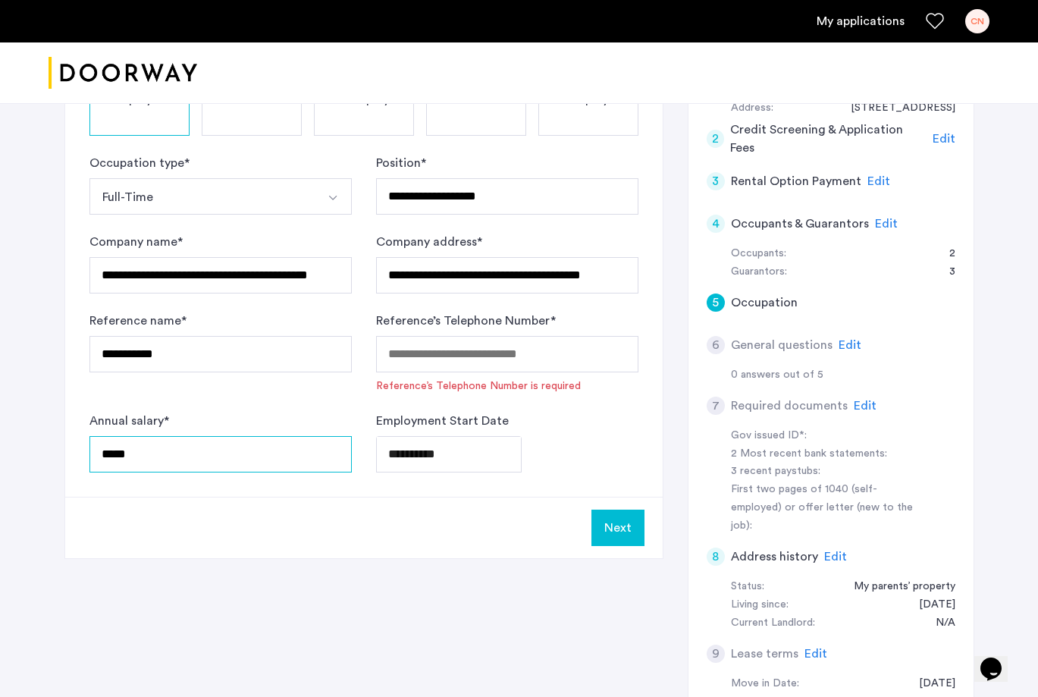
type input "*****"
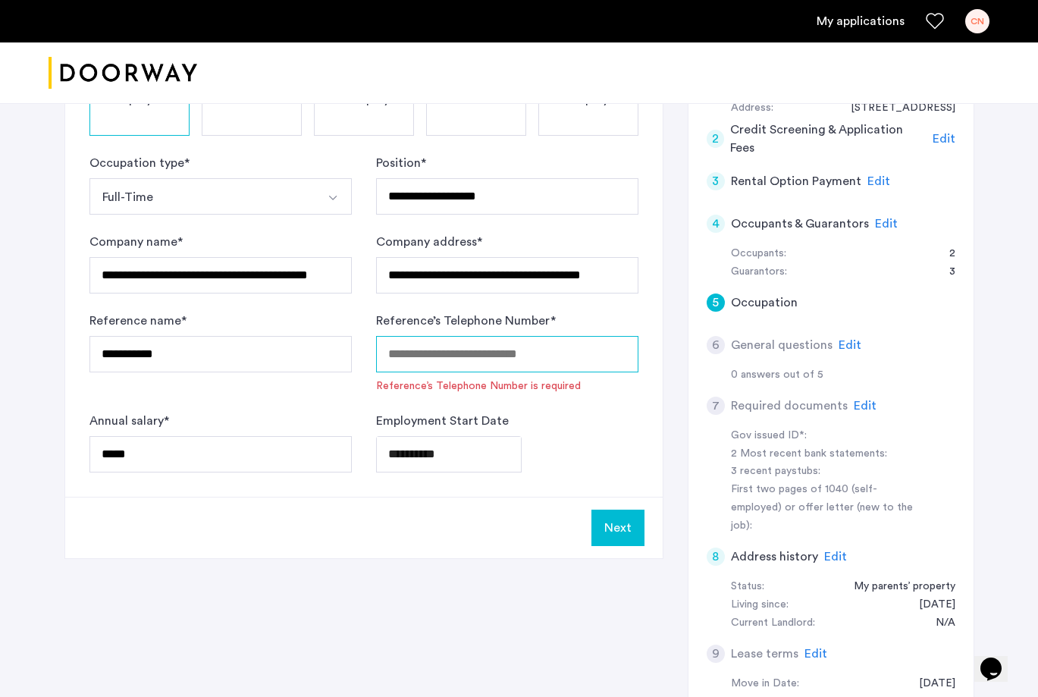
click at [500, 353] on input "Reference’s Telephone Number *" at bounding box center [507, 354] width 262 height 36
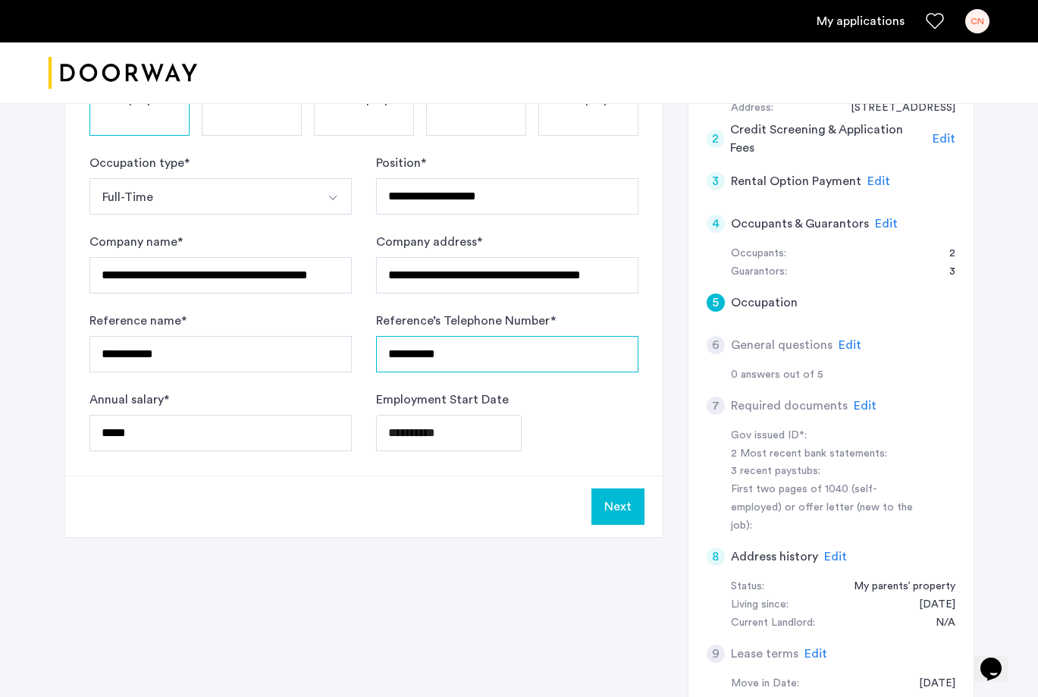
type input "**********"
click at [627, 510] on button "Next" at bounding box center [617, 506] width 53 height 36
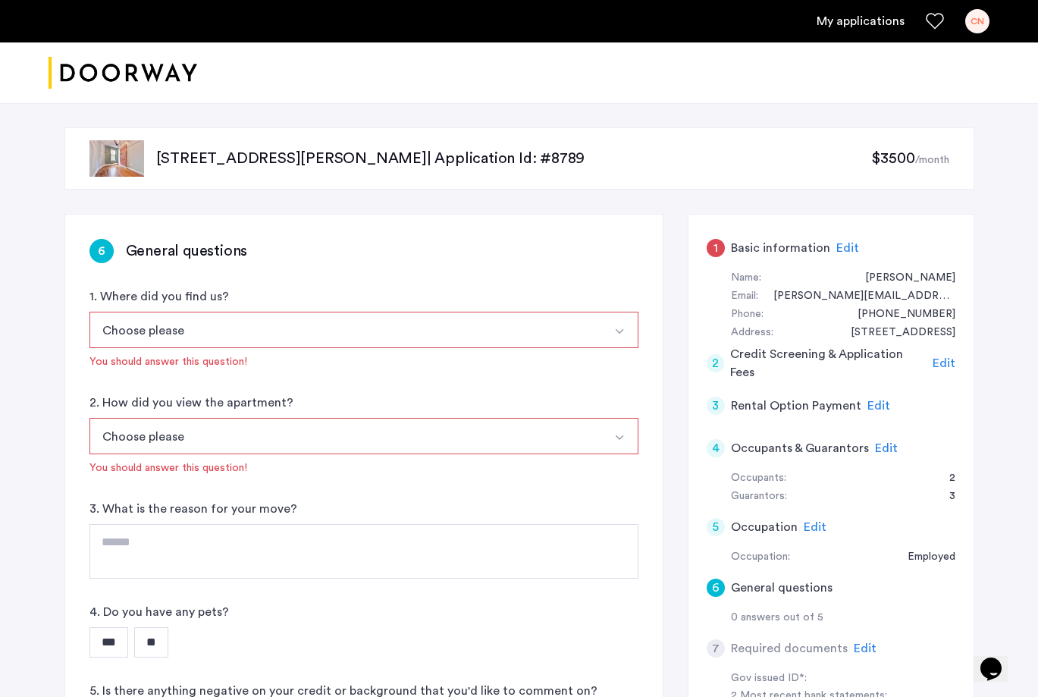
click at [486, 331] on button "Choose please" at bounding box center [345, 330] width 513 height 36
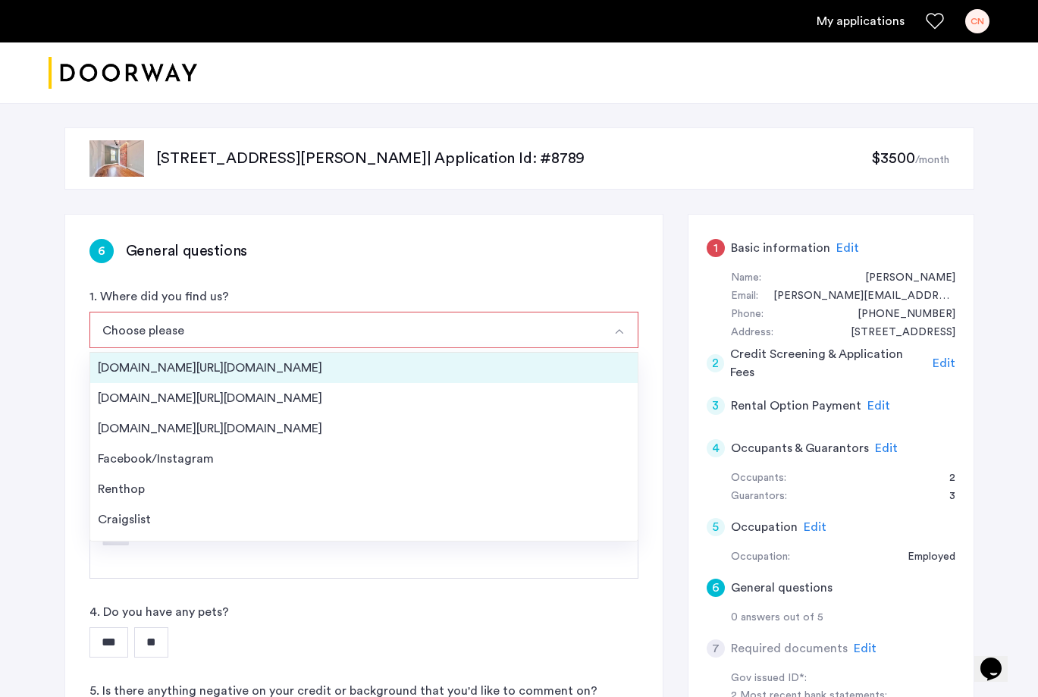
click at [378, 372] on div "[DOMAIN_NAME][URL][DOMAIN_NAME]" at bounding box center [364, 368] width 532 height 18
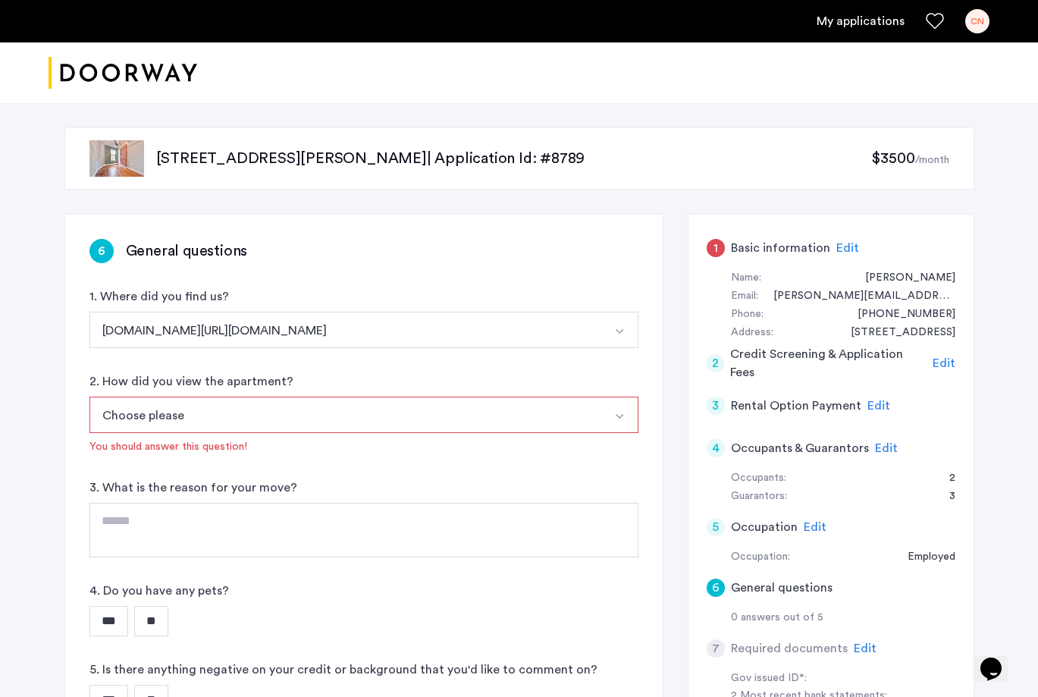
click at [445, 422] on button "Choose please" at bounding box center [345, 415] width 513 height 36
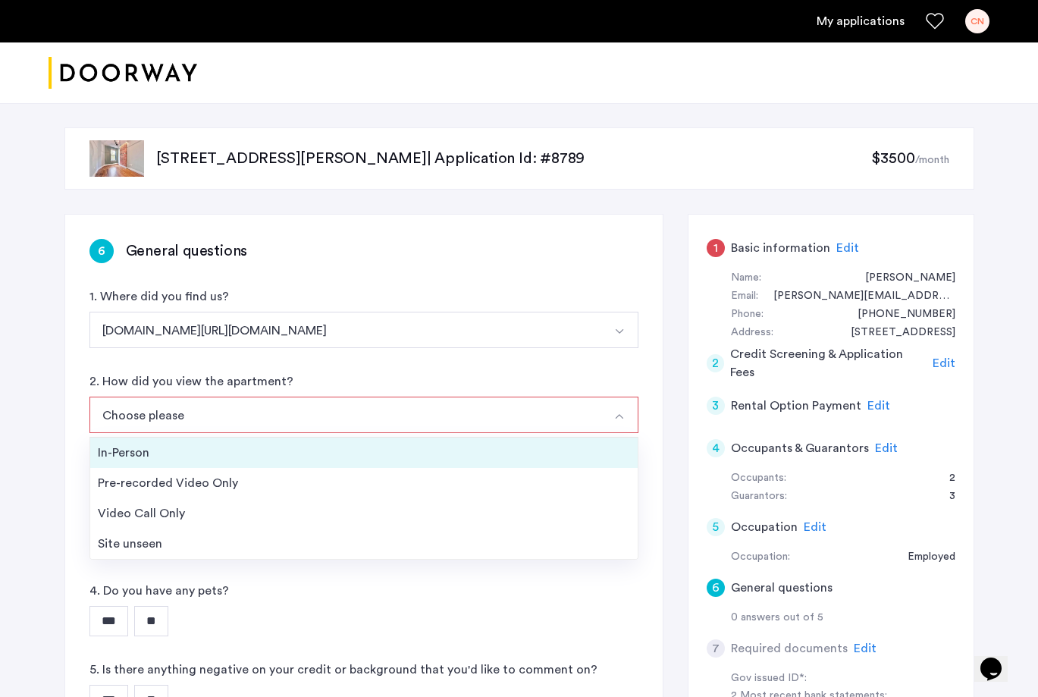
click at [422, 445] on div "In-Person" at bounding box center [364, 453] width 532 height 18
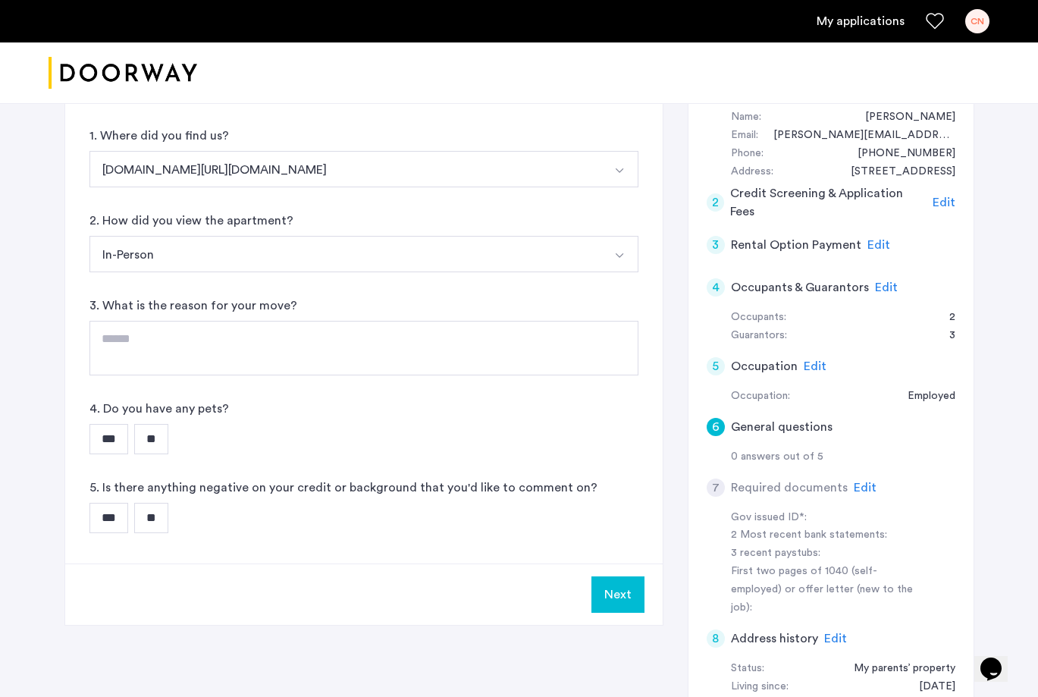
scroll to position [169, 0]
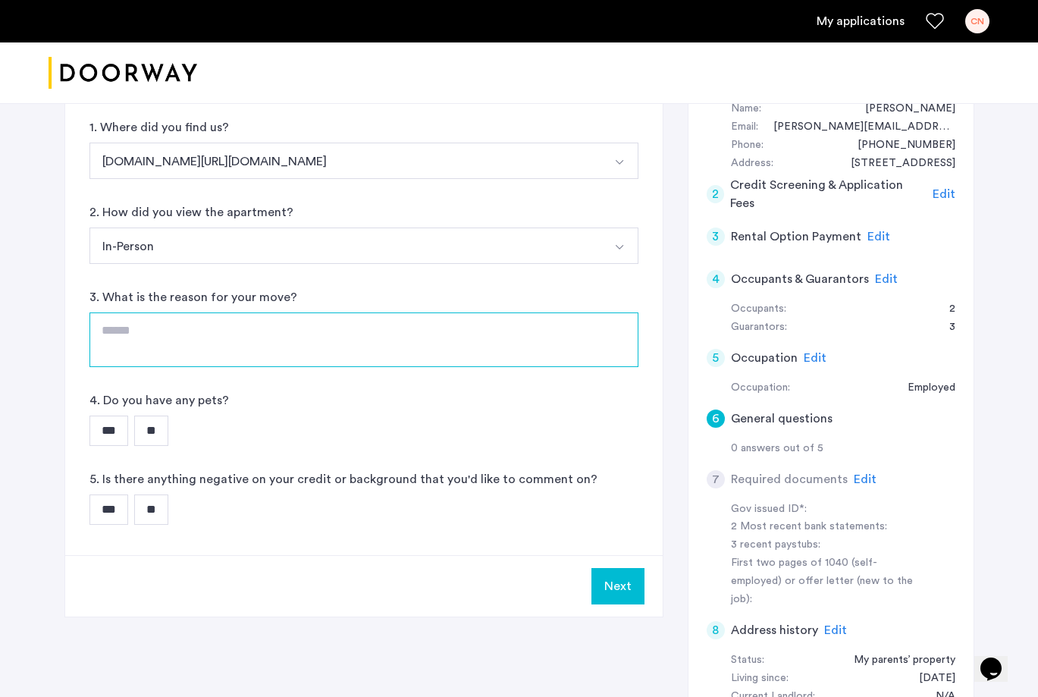
click at [508, 350] on textarea at bounding box center [363, 339] width 549 height 55
type textarea "**********"
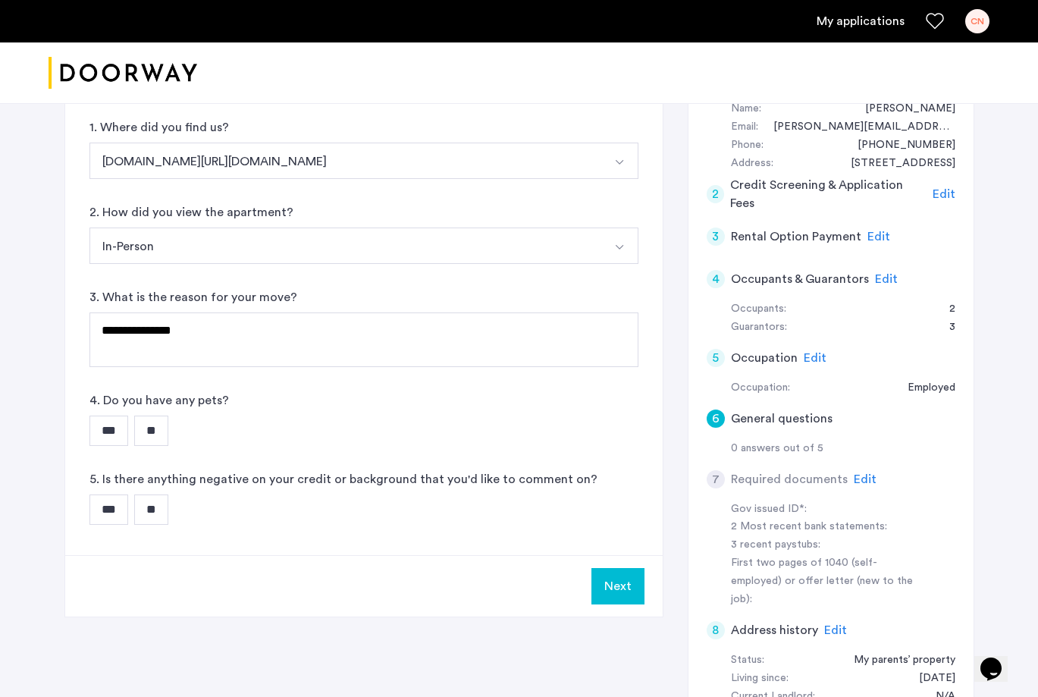
click at [168, 426] on input "**" at bounding box center [151, 431] width 34 height 30
click at [155, 516] on input "**" at bounding box center [151, 509] width 34 height 30
click at [619, 578] on button "Next" at bounding box center [617, 586] width 53 height 36
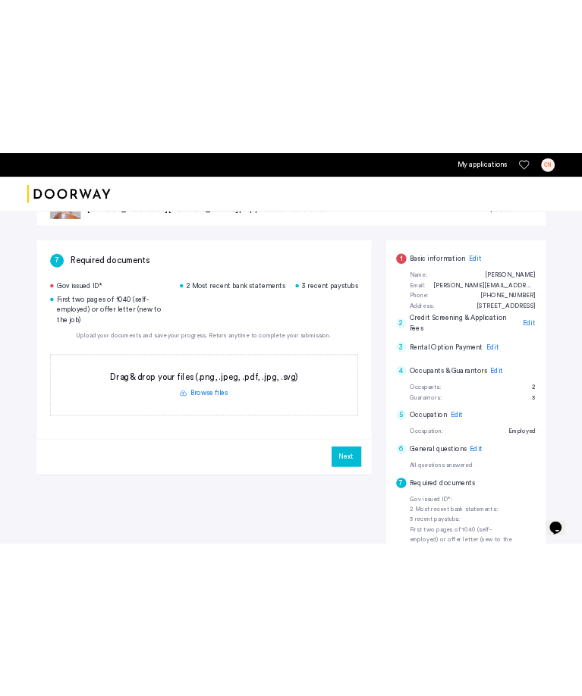
scroll to position [58, 0]
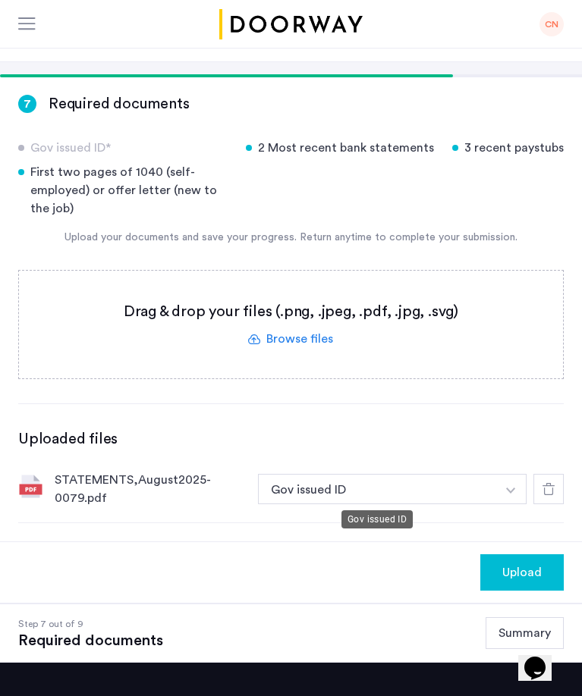
click at [479, 494] on button "Gov issued ID" at bounding box center [377, 489] width 238 height 30
click at [507, 490] on img "button" at bounding box center [510, 491] width 9 height 6
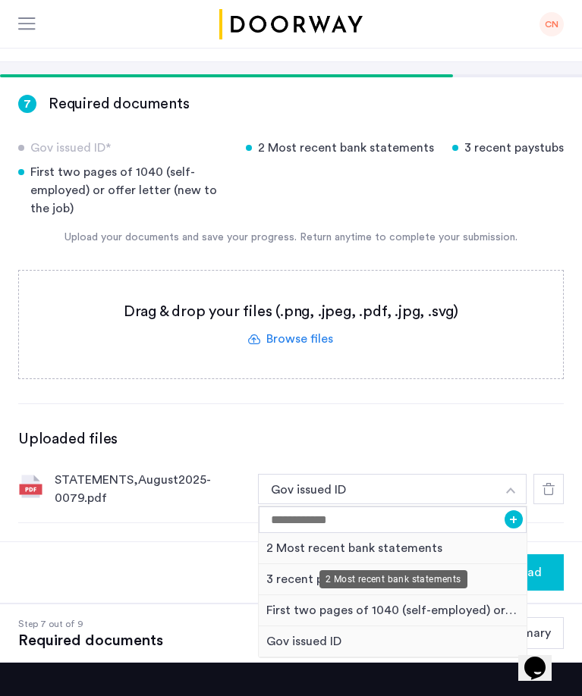
click at [459, 547] on div "2 Most recent bank statements" at bounding box center [393, 548] width 268 height 31
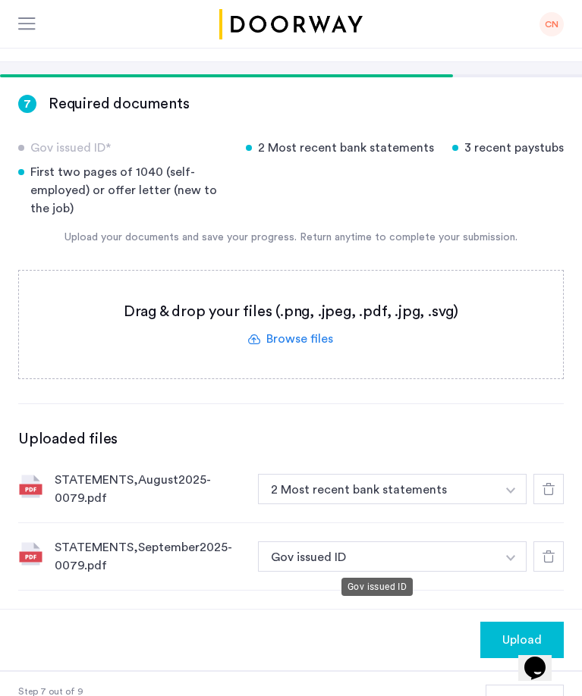
click at [425, 547] on button "Gov issued ID" at bounding box center [377, 556] width 238 height 30
click at [425, 555] on button "Gov issued ID" at bounding box center [377, 556] width 238 height 30
click at [511, 555] on img "button" at bounding box center [510, 558] width 9 height 6
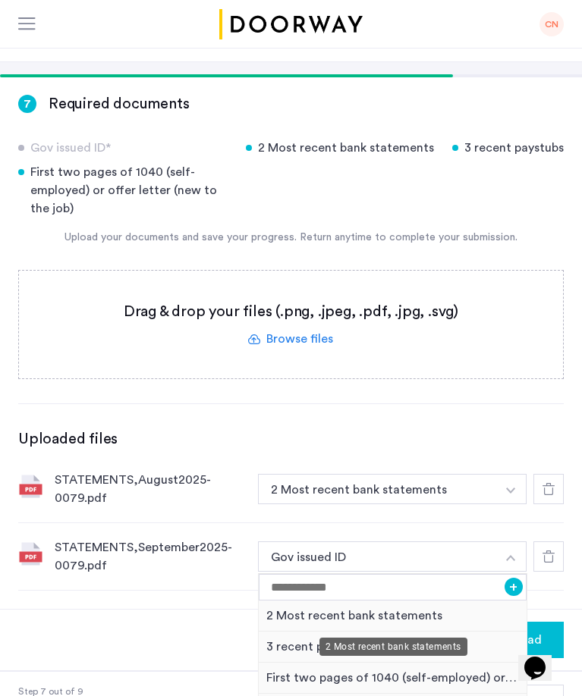
click at [472, 610] on div "2 Most recent bank statements" at bounding box center [393, 616] width 268 height 31
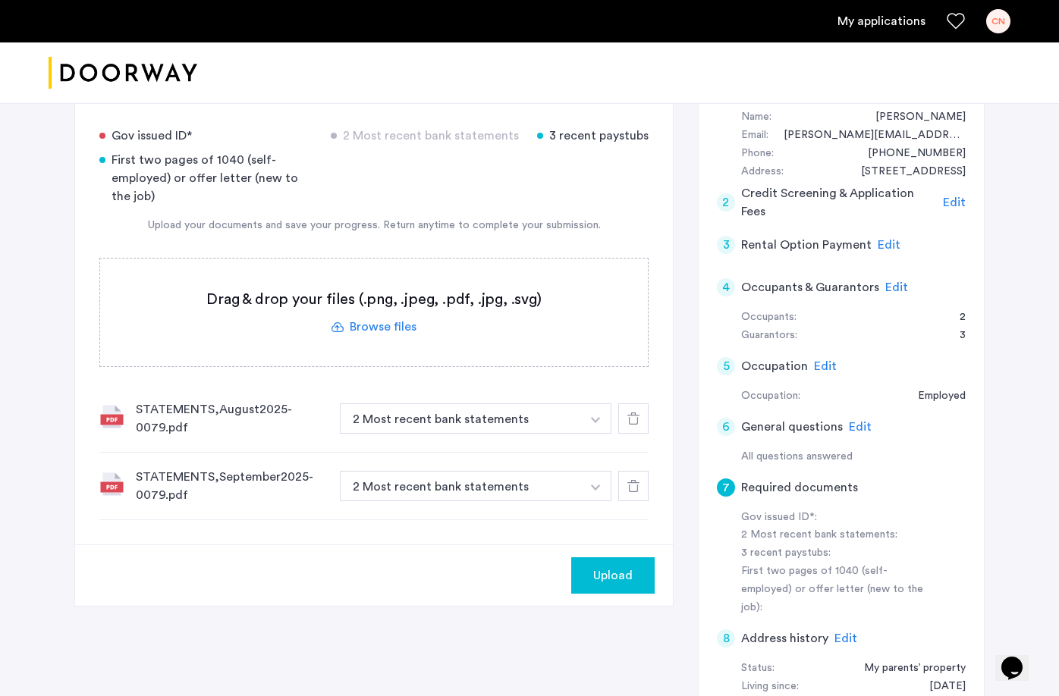
scroll to position [164, 0]
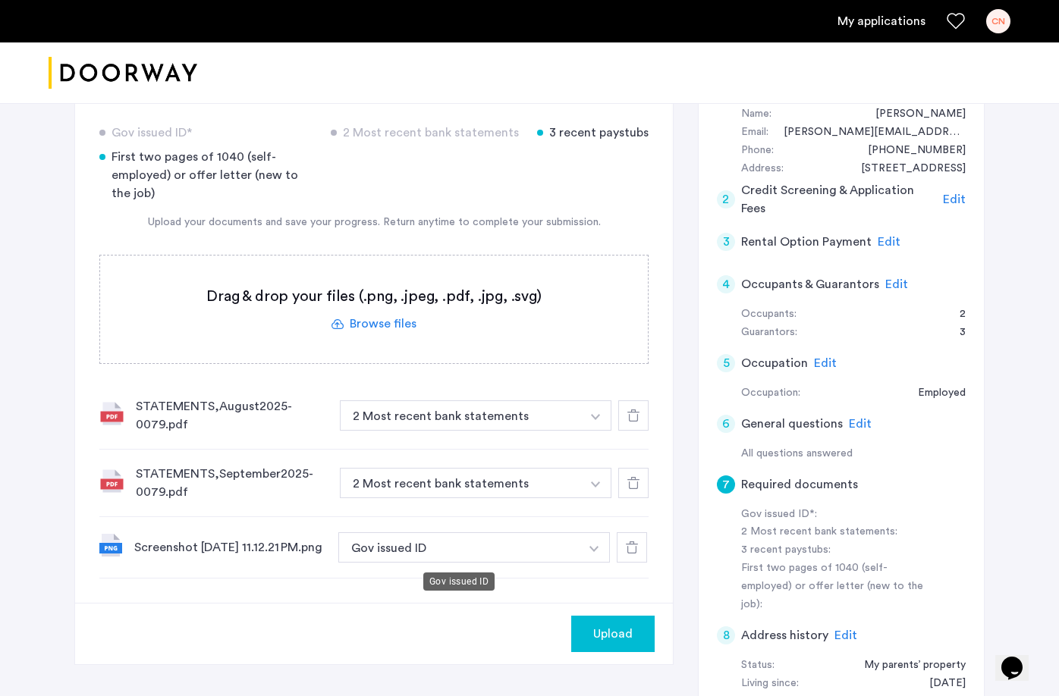
click at [563, 554] on button "Gov issued ID" at bounding box center [458, 547] width 241 height 30
click at [597, 552] on img "button" at bounding box center [593, 549] width 9 height 6
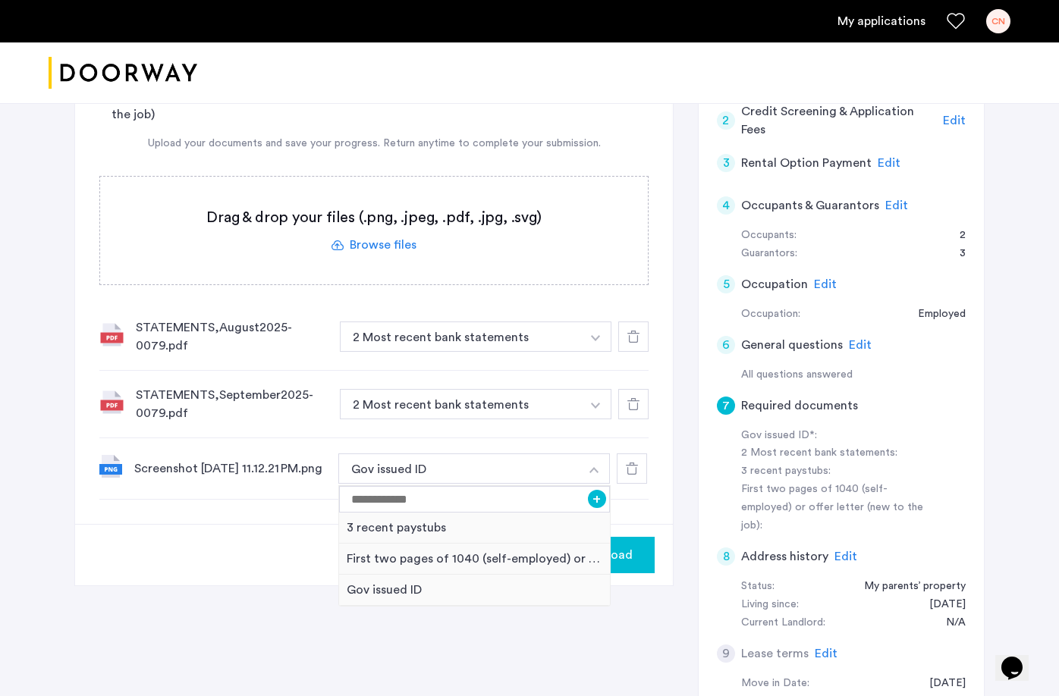
scroll to position [244, 0]
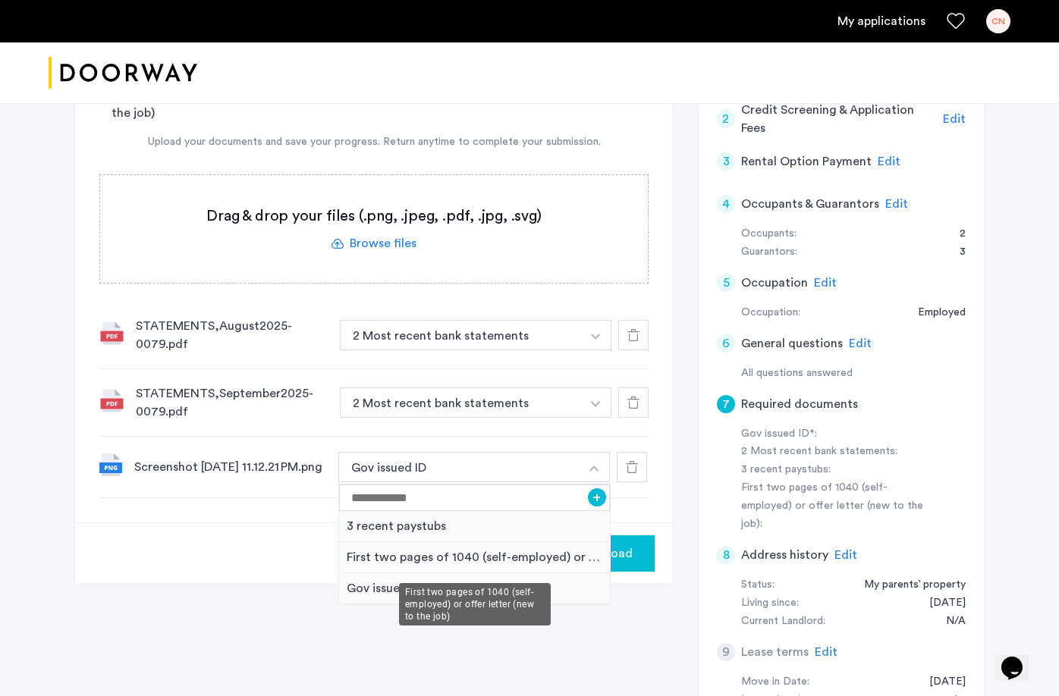
click at [547, 563] on div "First two pages of 1040 (self-employed) or offer letter (new to the job)" at bounding box center [474, 557] width 271 height 31
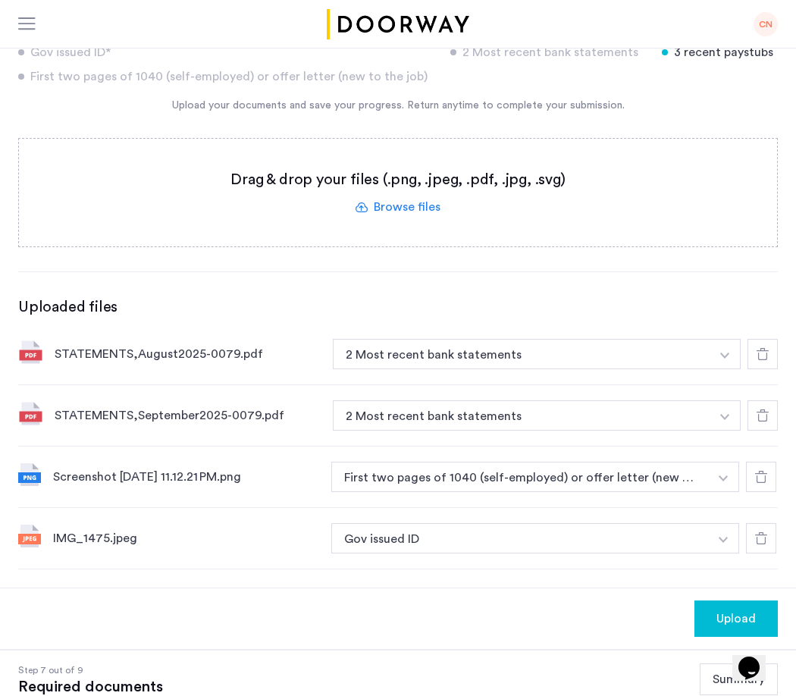
scroll to position [170, 0]
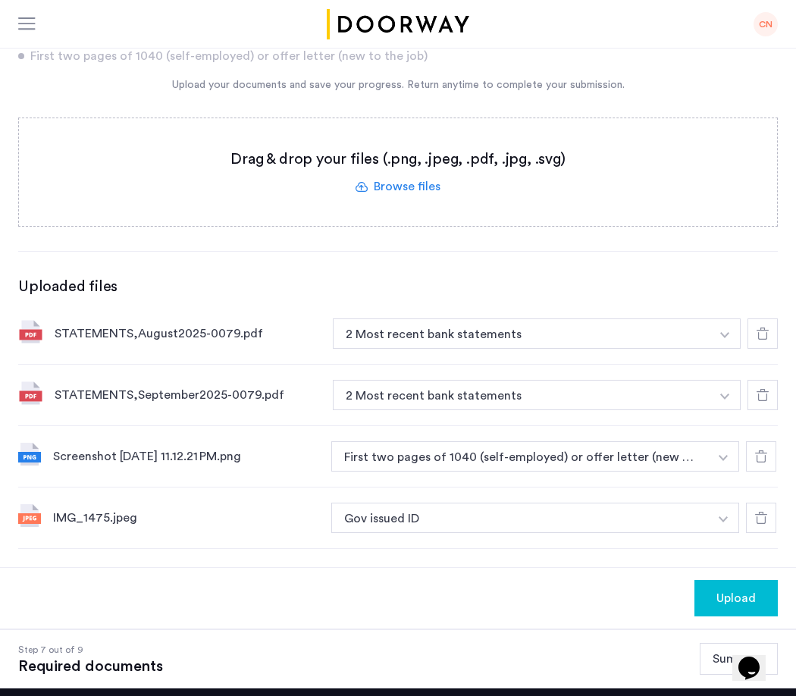
click at [743, 605] on span "Upload" at bounding box center [736, 598] width 39 height 18
click at [761, 594] on button "Next" at bounding box center [751, 598] width 53 height 36
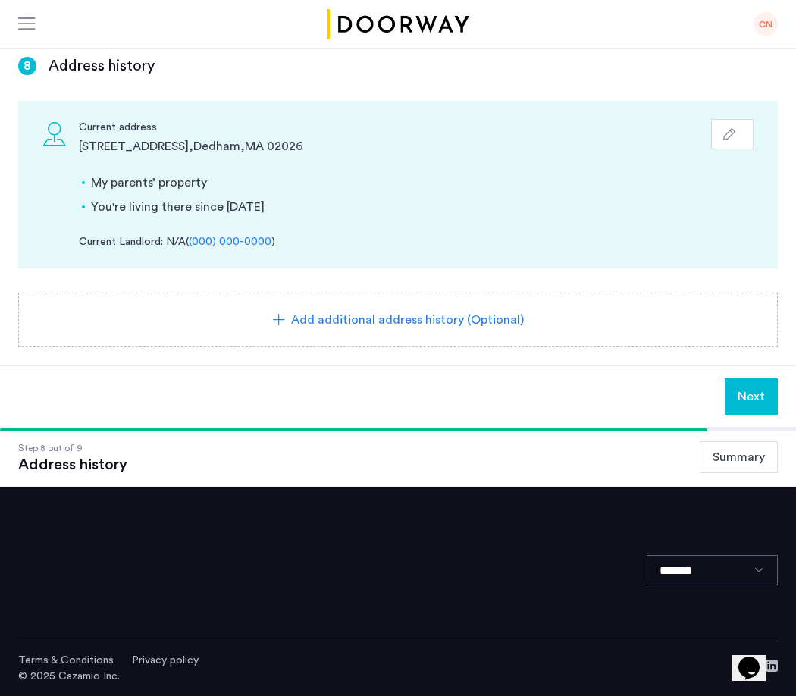
scroll to position [0, 0]
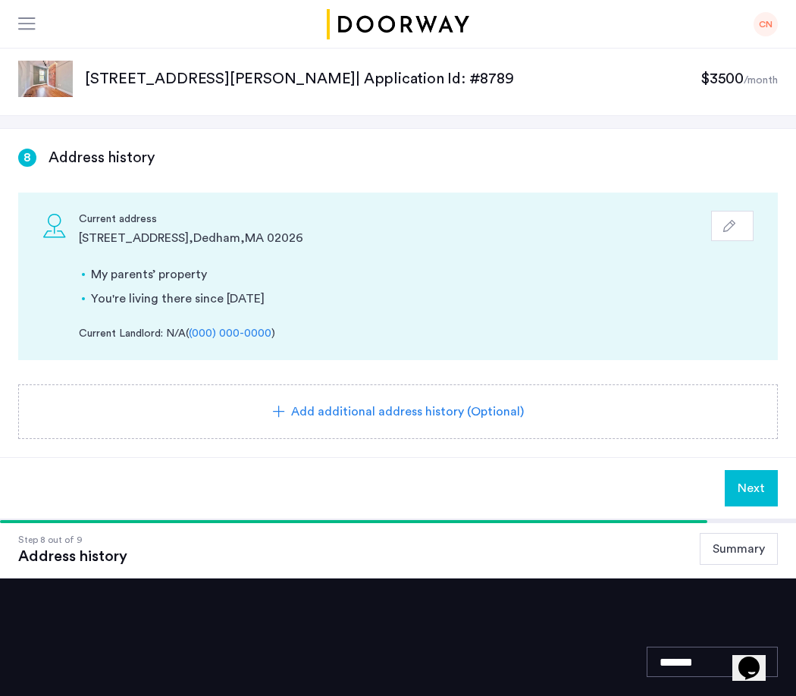
click at [754, 488] on span "Next" at bounding box center [751, 488] width 27 height 18
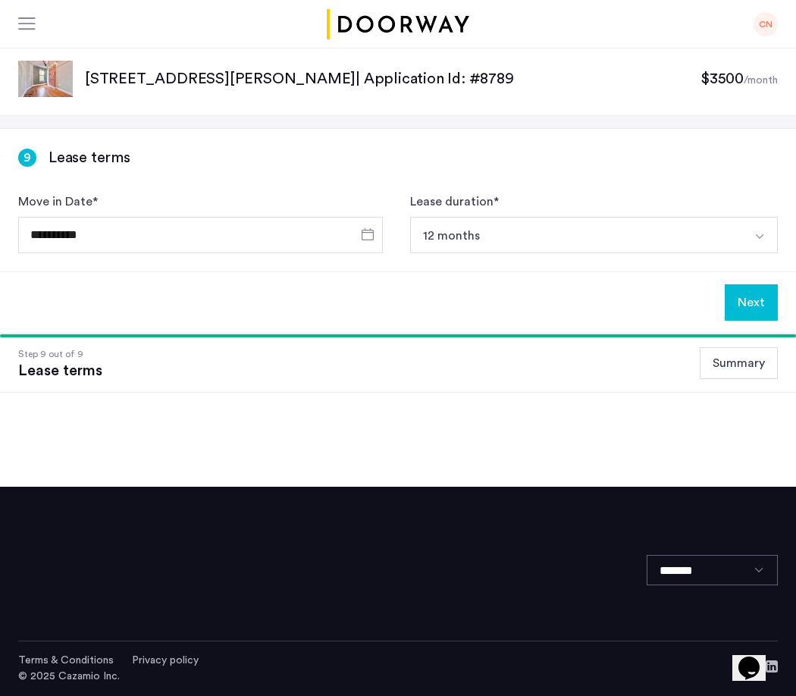
click at [563, 237] on button "12 months" at bounding box center [576, 235] width 332 height 36
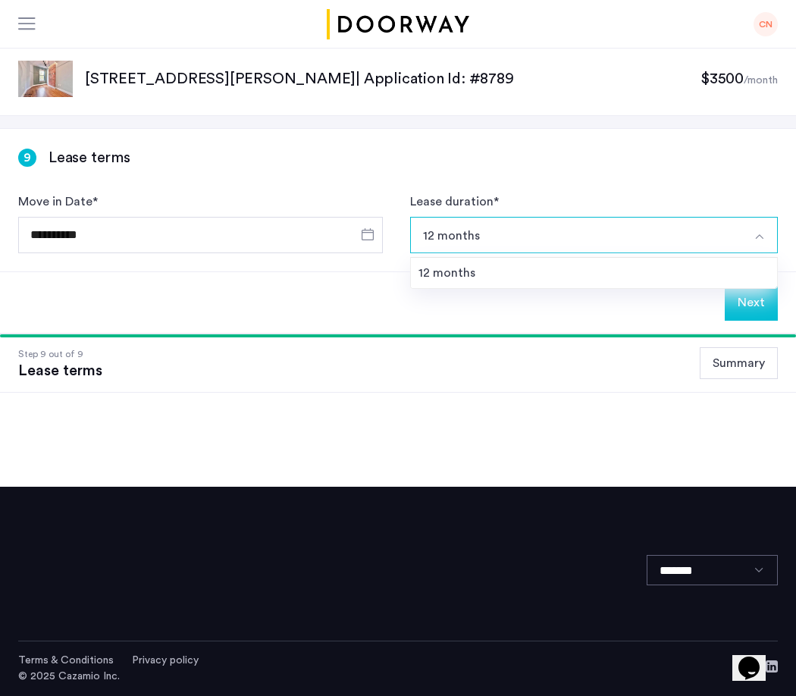
click at [576, 175] on div "**********" at bounding box center [398, 200] width 796 height 143
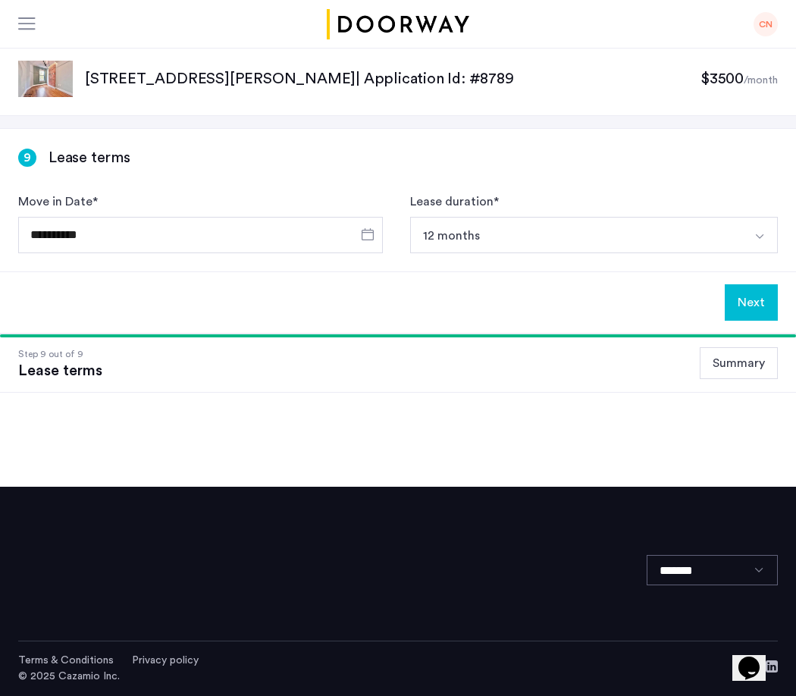
click at [756, 306] on button "Next" at bounding box center [751, 302] width 53 height 36
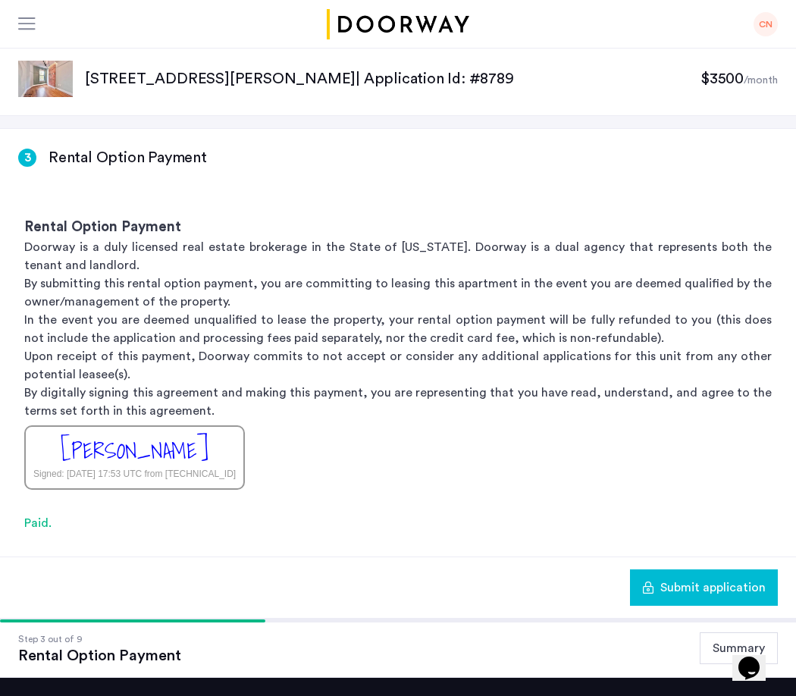
scroll to position [49, 0]
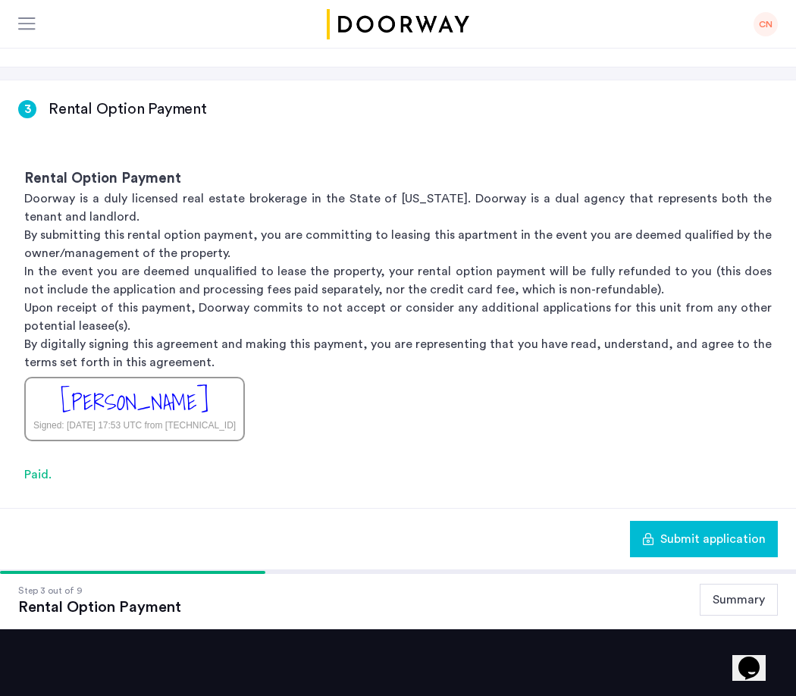
click at [745, 609] on button "Summary" at bounding box center [739, 600] width 78 height 32
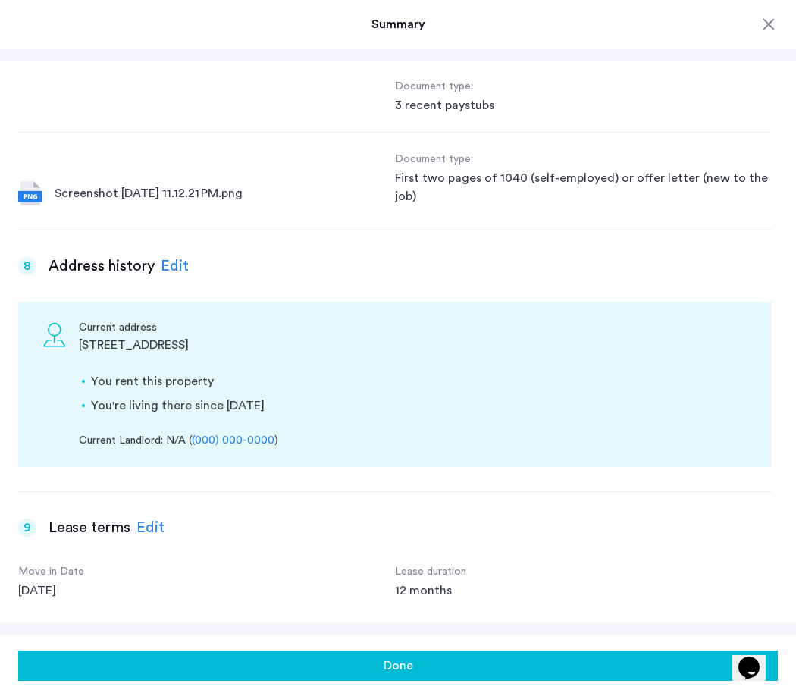
scroll to position [51, 0]
click at [471, 657] on button "Done" at bounding box center [398, 666] width 760 height 30
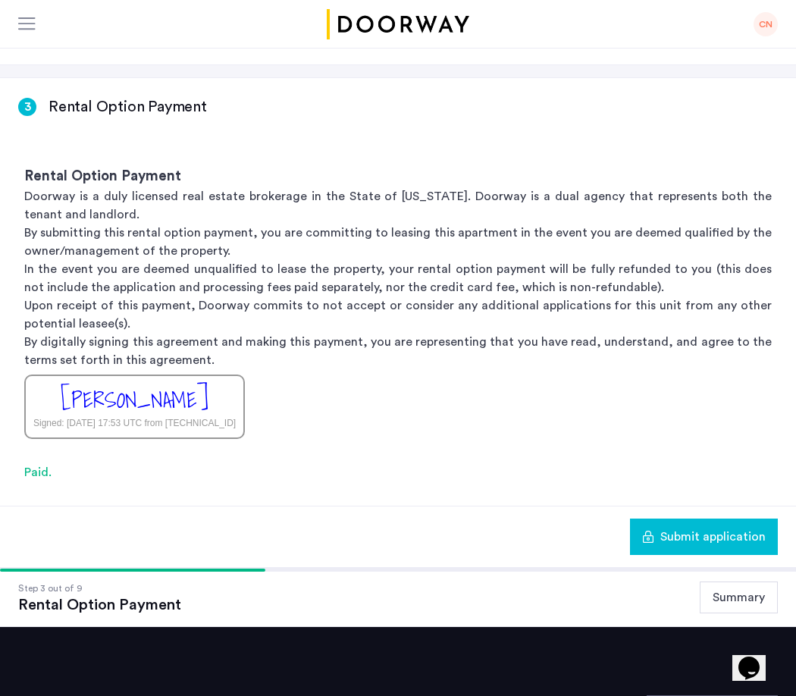
click at [714, 535] on span "Submit application" at bounding box center [712, 537] width 105 height 18
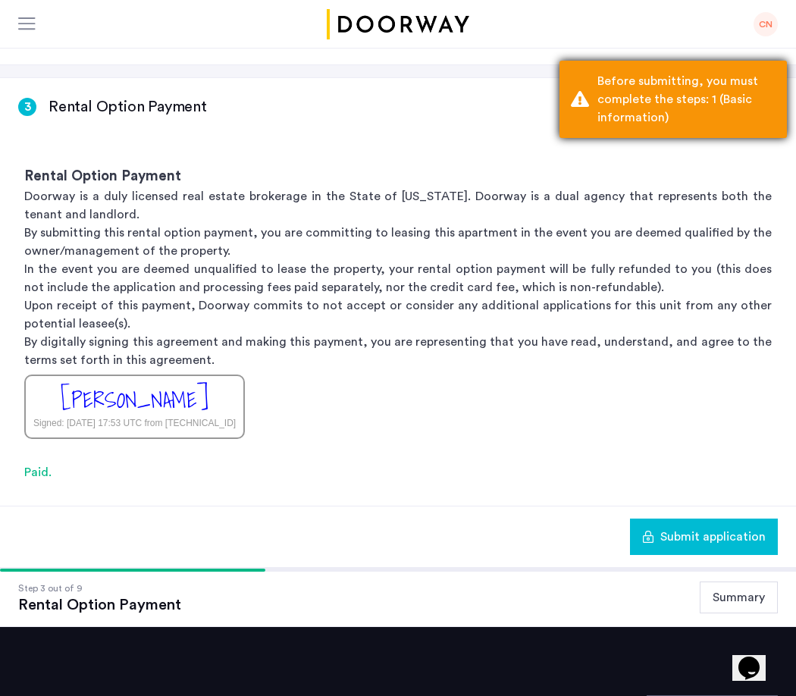
click at [729, 97] on div "Before submitting, you must complete the steps: 1 (Basic information)" at bounding box center [686, 99] width 178 height 55
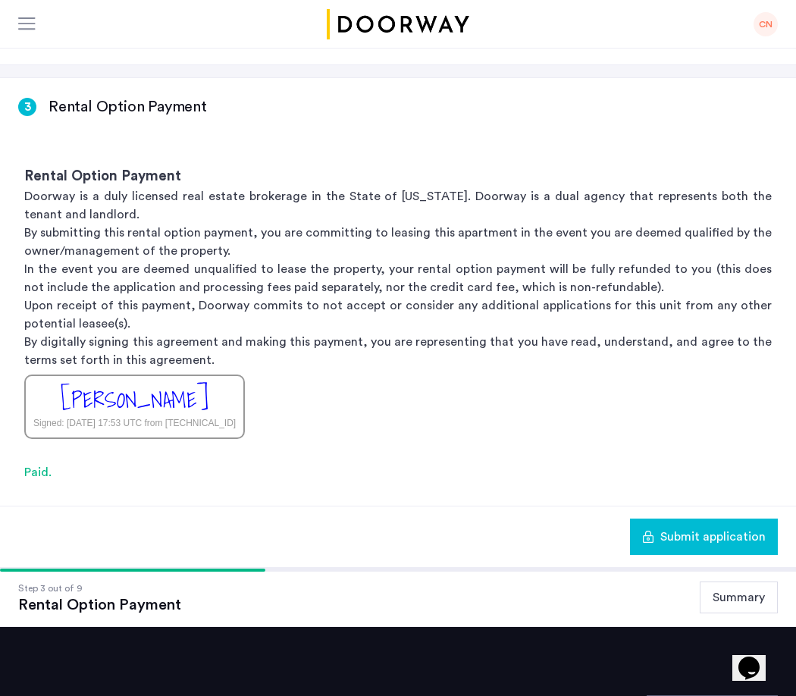
scroll to position [0, 0]
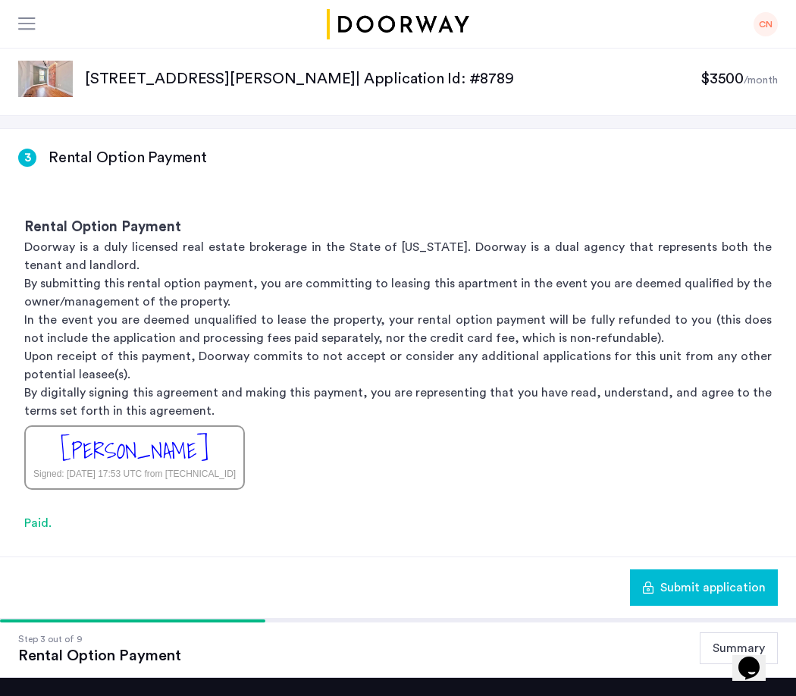
click at [759, 27] on div "CN" at bounding box center [766, 24] width 24 height 24
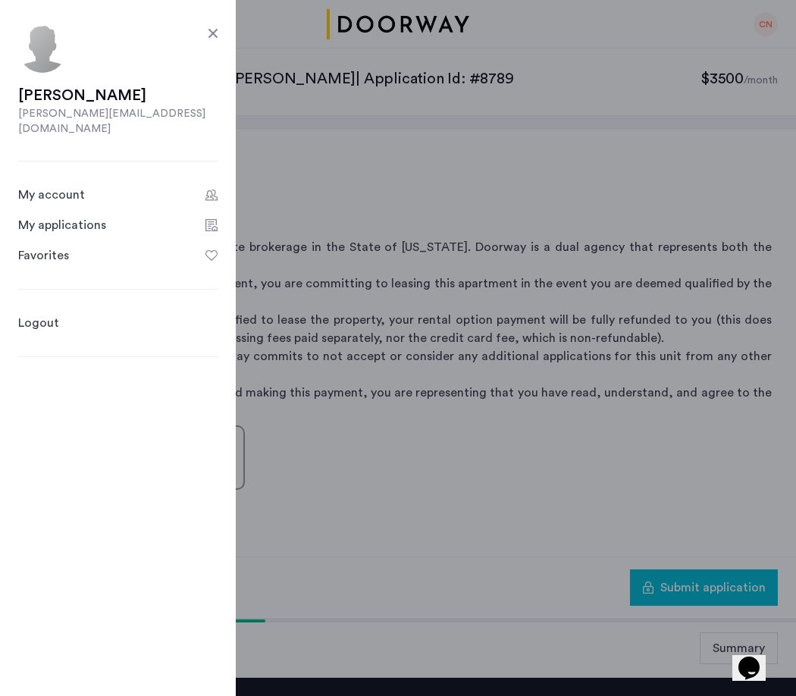
click at [512, 320] on app-root "My applications CN Price Fee Availability Beds Baths Subway Neighborhoods Build…" at bounding box center [398, 443] width 796 height 887
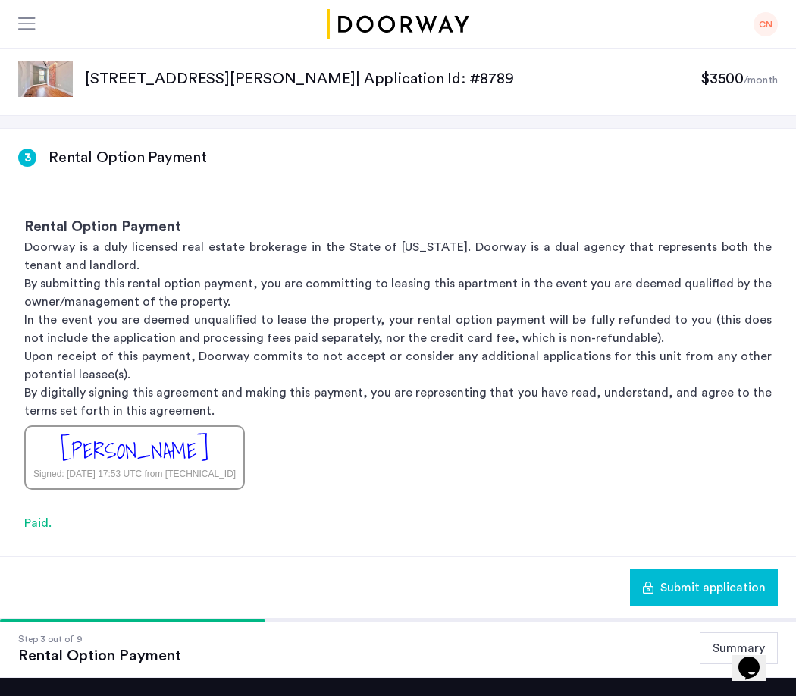
click at [764, 16] on div "CN" at bounding box center [766, 24] width 24 height 24
click at [464, 283] on app-root "My applications CN Price Fee Availability Beds Baths Subway Neighborhoods Build…" at bounding box center [398, 443] width 796 height 887
click at [719, 637] on button "Summary" at bounding box center [739, 648] width 78 height 32
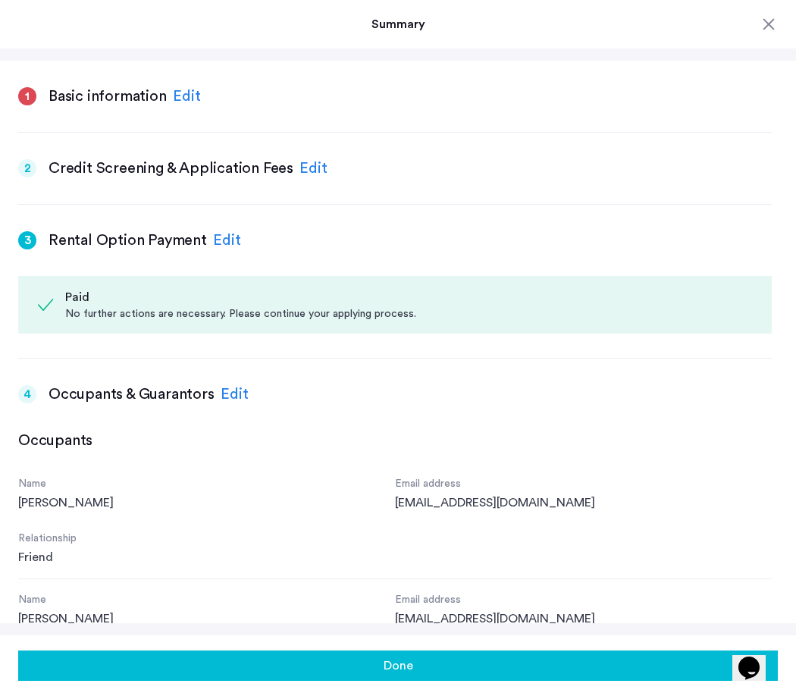
click at [488, 72] on div "1 Basic information Edit 2 Credit Screening & Application Fees Edit 3 Rental Op…" at bounding box center [398, 342] width 796 height 563
click at [185, 95] on div "Edit" at bounding box center [187, 96] width 28 height 23
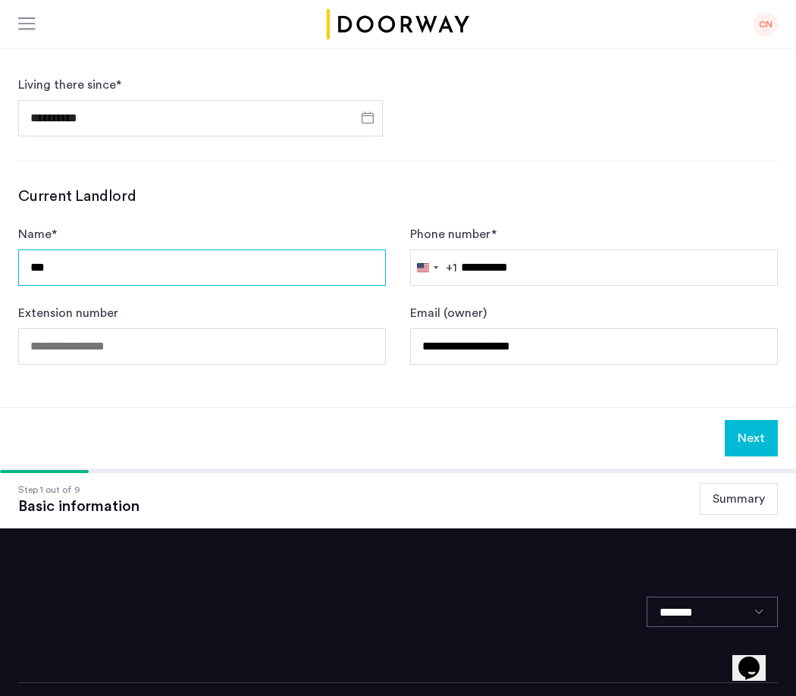
click at [322, 261] on input "***" at bounding box center [202, 267] width 368 height 36
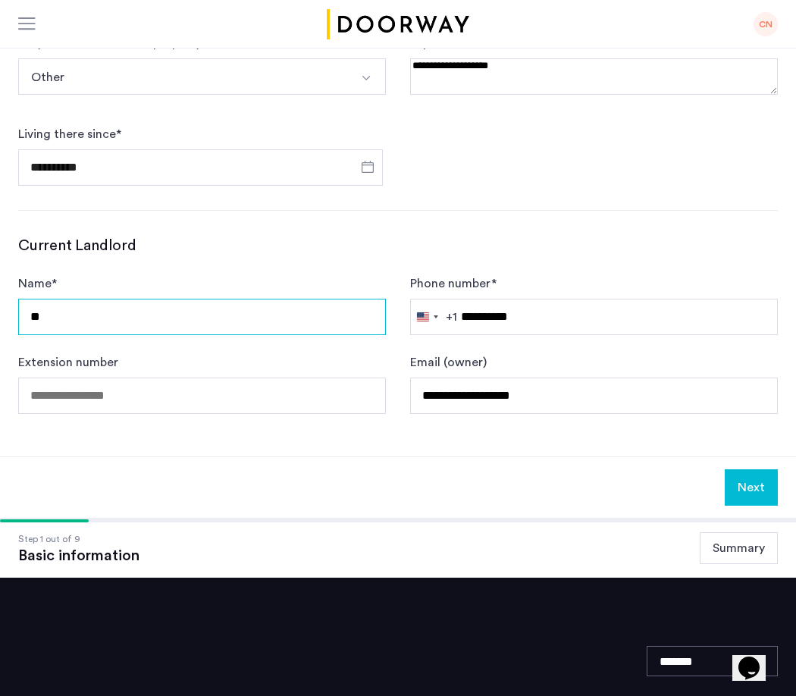
type input "*"
type input "**********"
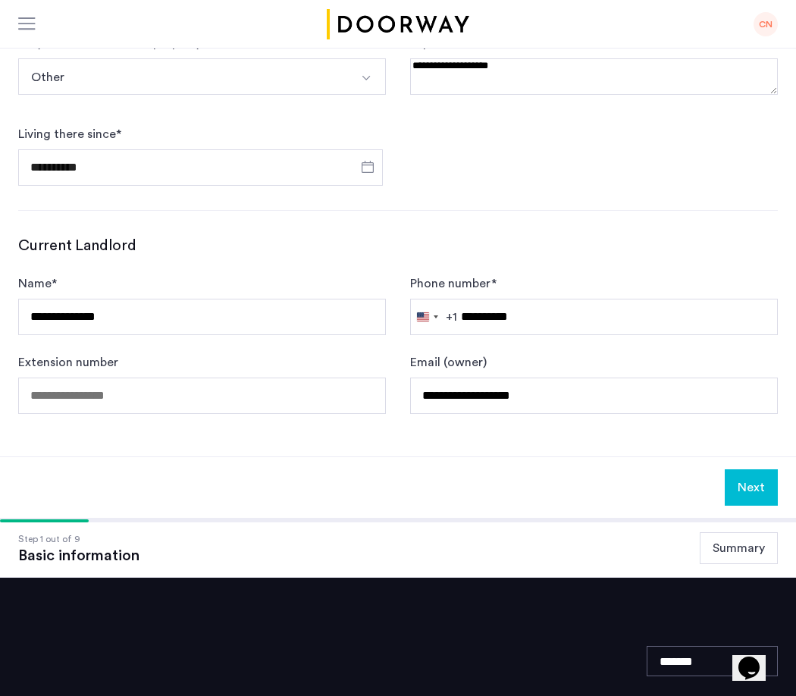
click at [534, 210] on div at bounding box center [398, 210] width 760 height 1
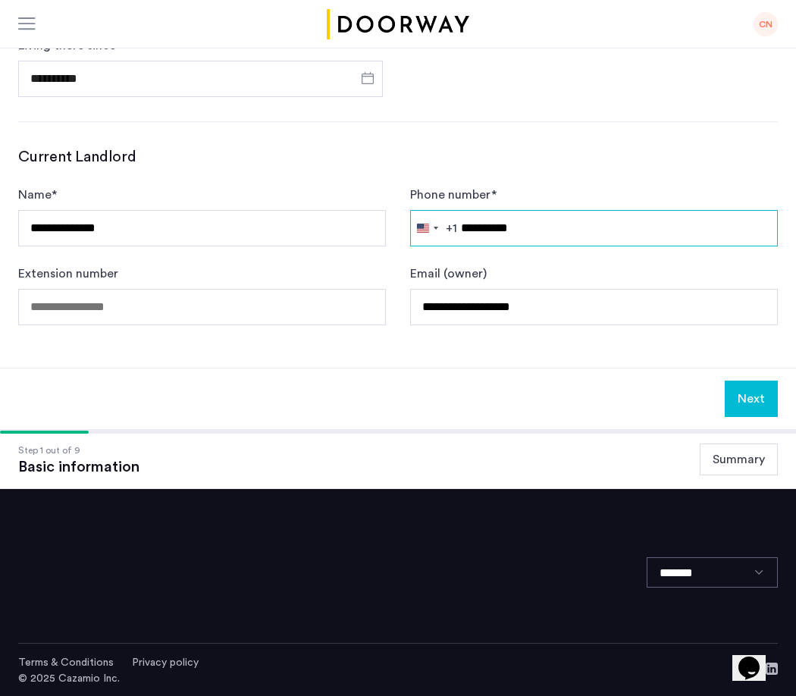
click at [579, 232] on input "**********" at bounding box center [594, 228] width 368 height 36
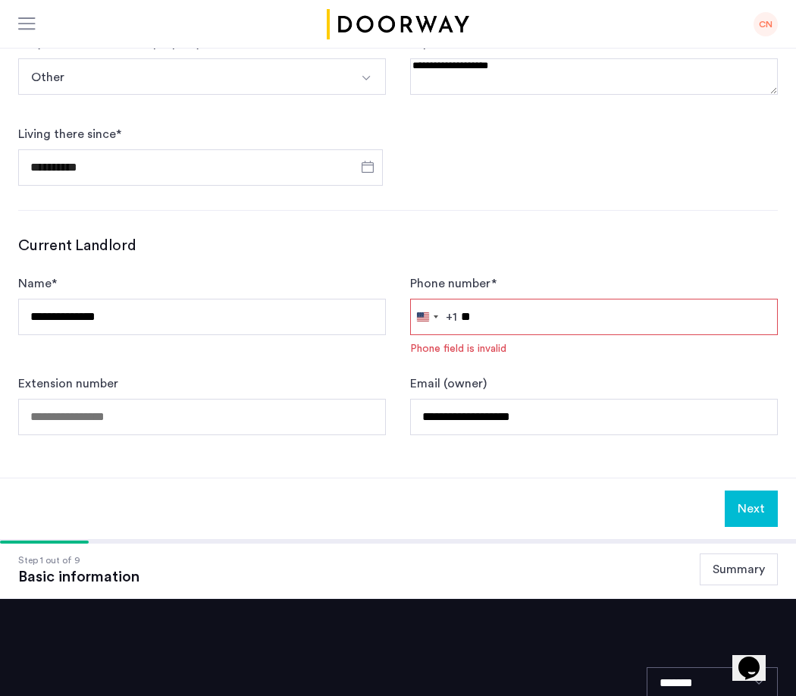
type input "*"
type input "**********"
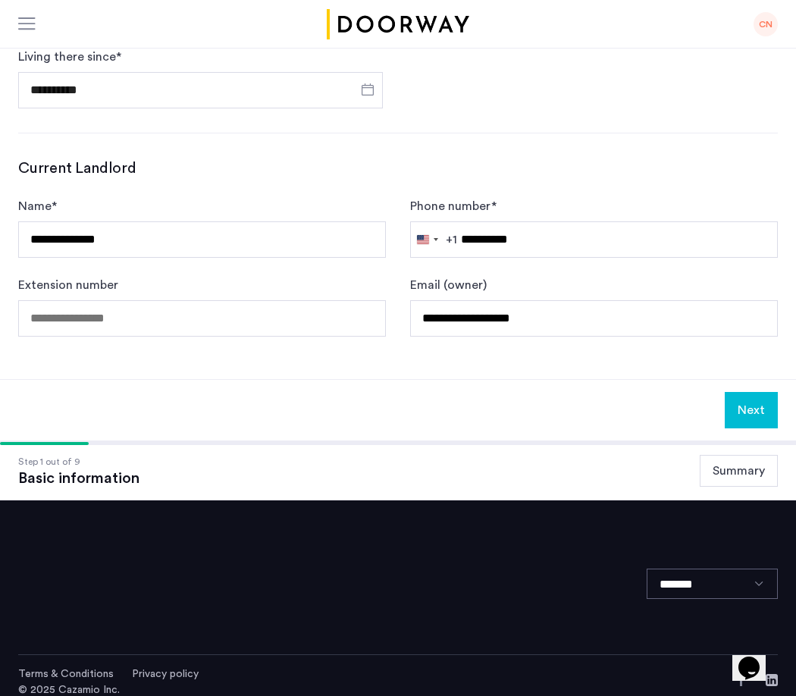
scroll to position [745, 0]
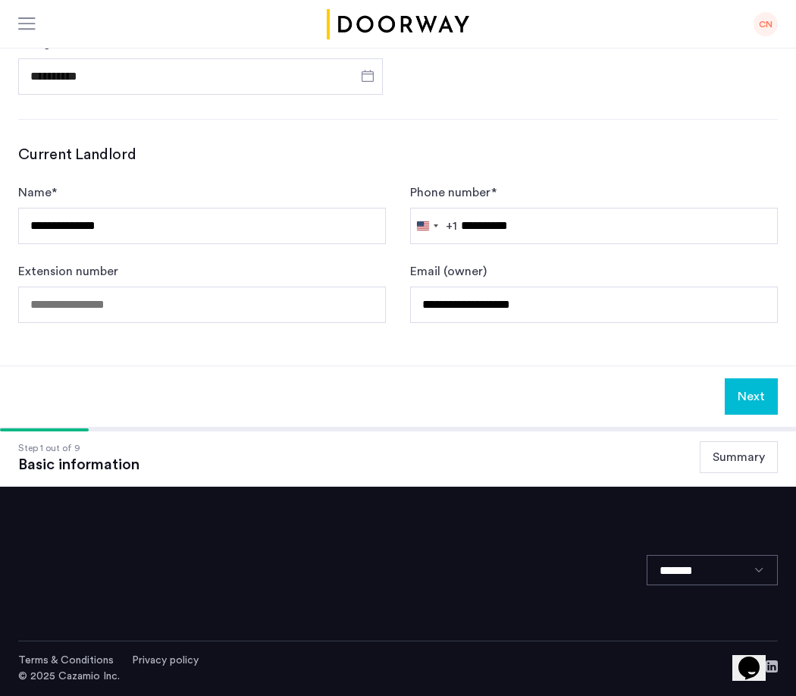
click at [757, 400] on button "Next" at bounding box center [751, 396] width 53 height 36
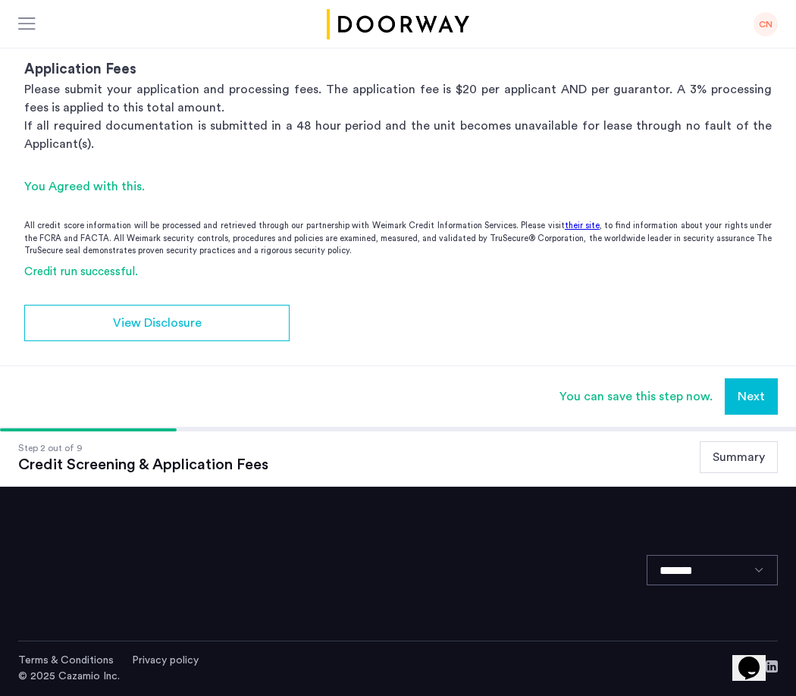
scroll to position [0, 0]
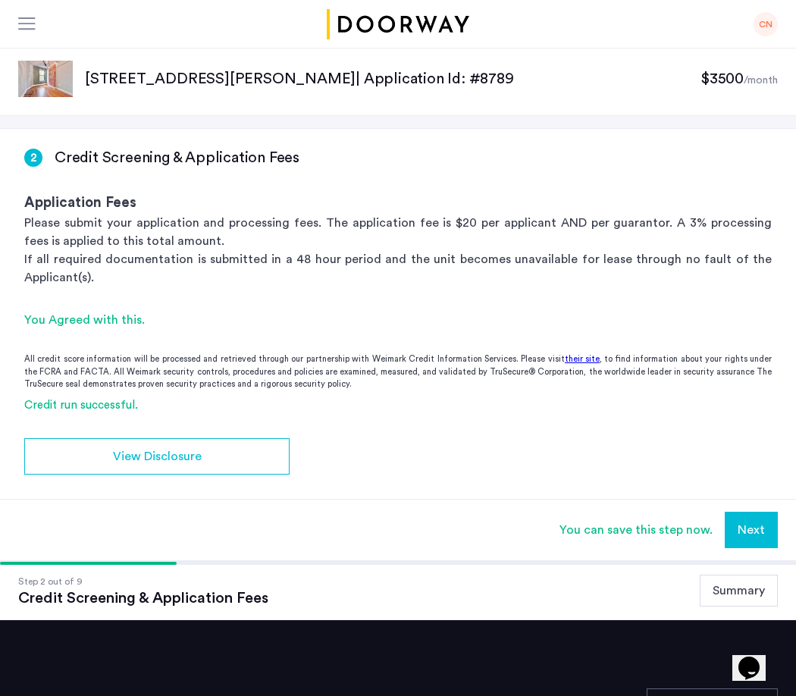
click at [750, 526] on button "Next" at bounding box center [751, 530] width 53 height 36
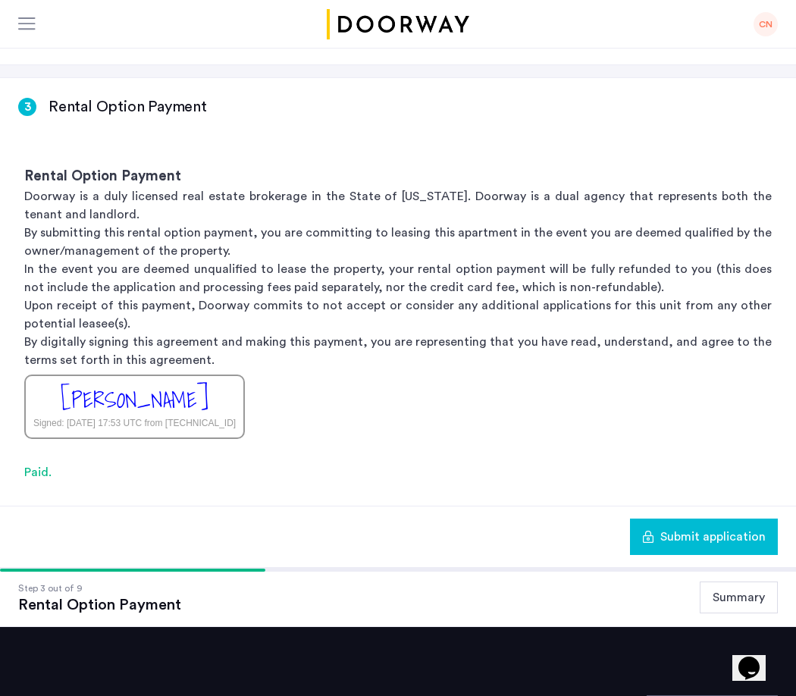
scroll to position [52, 0]
